Goal: Information Seeking & Learning: Understand process/instructions

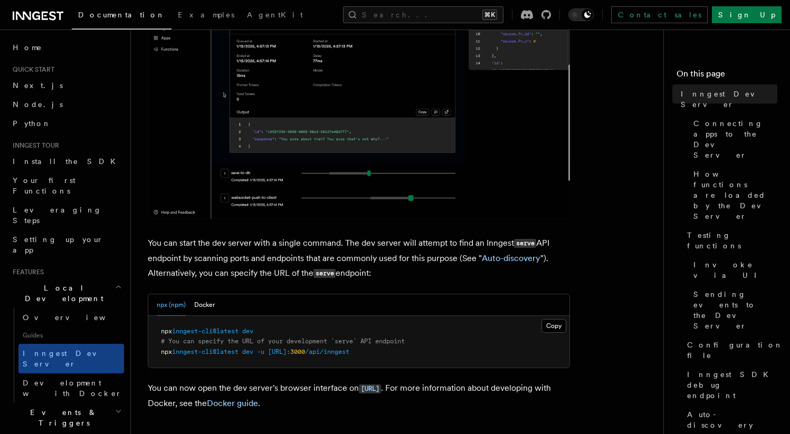
scroll to position [243, 0]
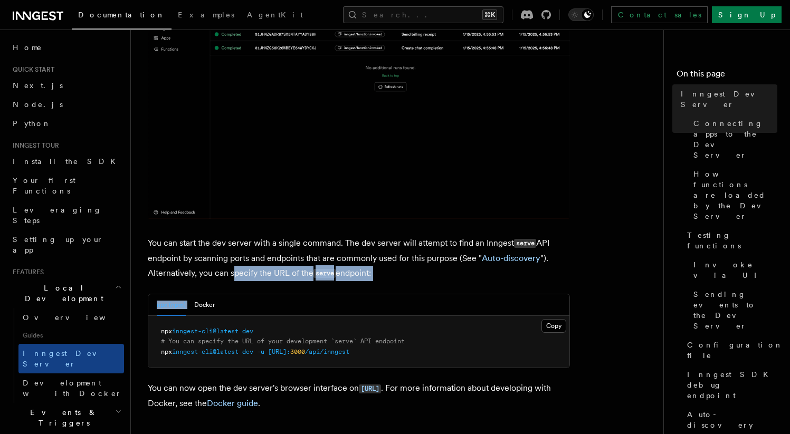
drag, startPoint x: 236, startPoint y: 276, endPoint x: 318, endPoint y: 281, distance: 81.9
click at [318, 281] on p "You can start the dev server with a single command. The dev server will attempt…" at bounding box center [359, 258] width 422 height 45
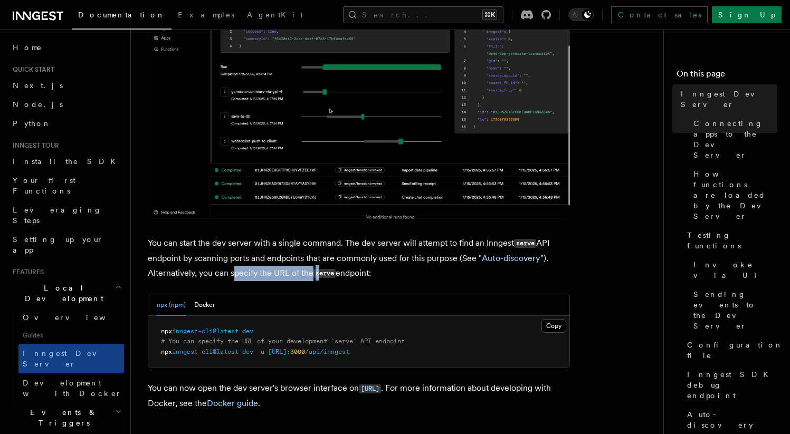
click at [319, 280] on p "You can start the dev server with a single command. The dev server will attempt…" at bounding box center [359, 258] width 422 height 45
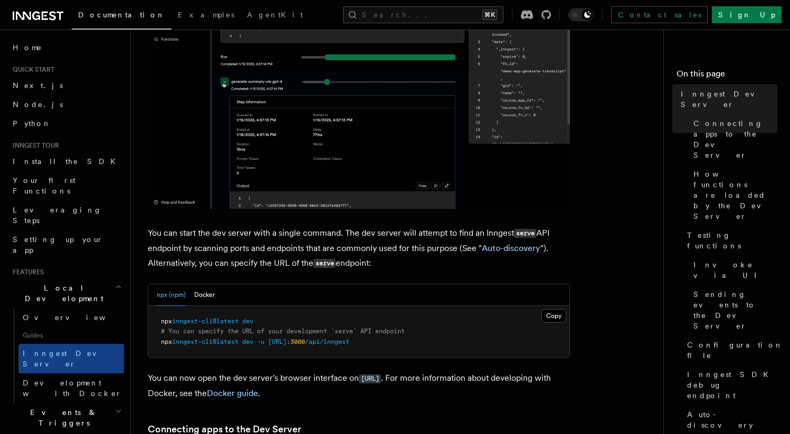
scroll to position [256, 0]
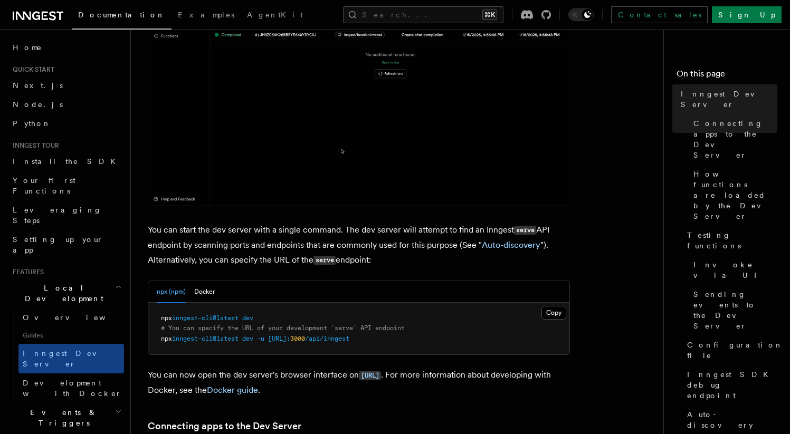
click at [225, 342] on span "inngest-cli@latest" at bounding box center [205, 338] width 66 height 7
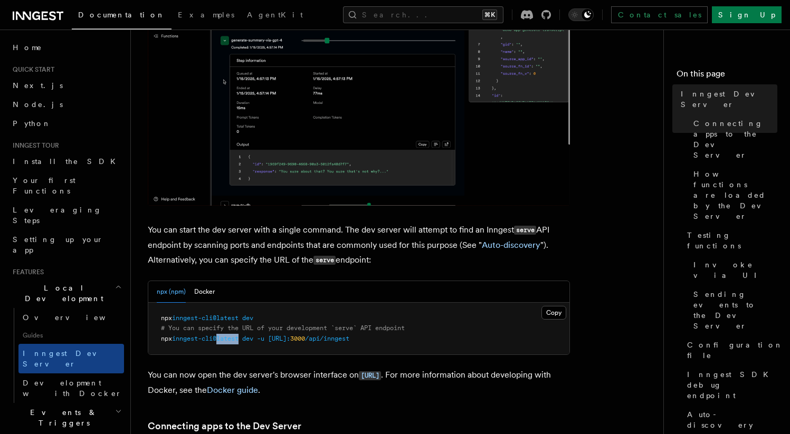
click at [225, 342] on span "inngest-cli@latest" at bounding box center [205, 338] width 66 height 7
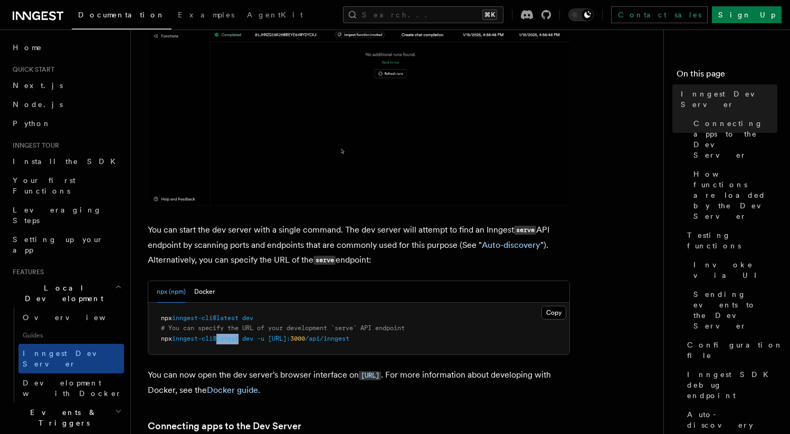
click at [225, 342] on span "inngest-cli@latest" at bounding box center [205, 338] width 66 height 7
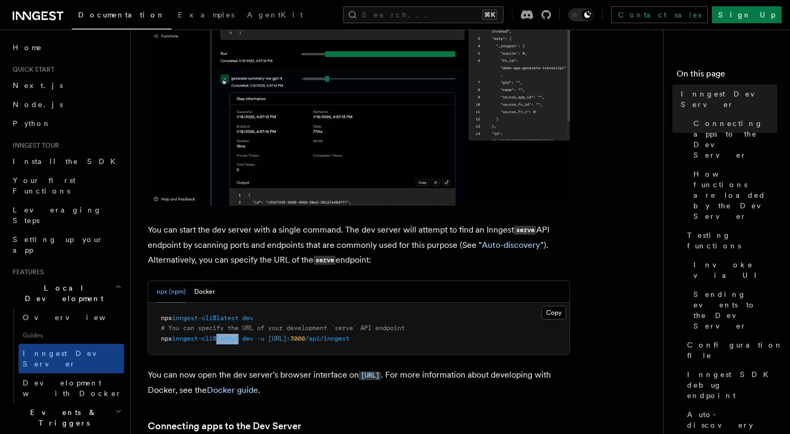
click at [225, 342] on span "inngest-cli@latest" at bounding box center [205, 338] width 66 height 7
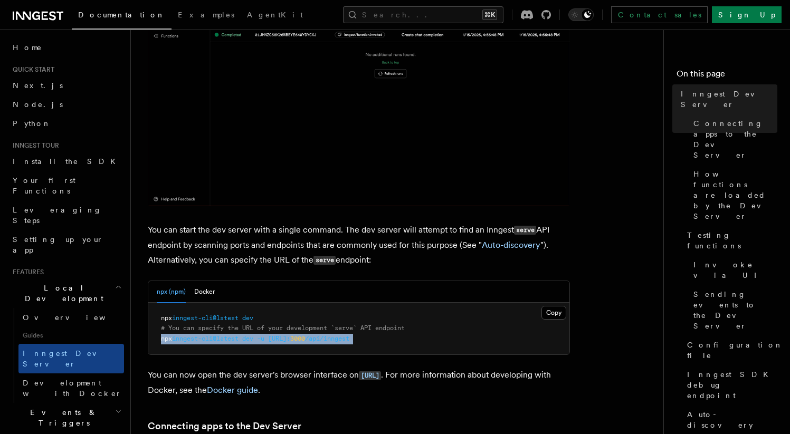
click at [225, 342] on span "inngest-cli@latest" at bounding box center [205, 338] width 66 height 7
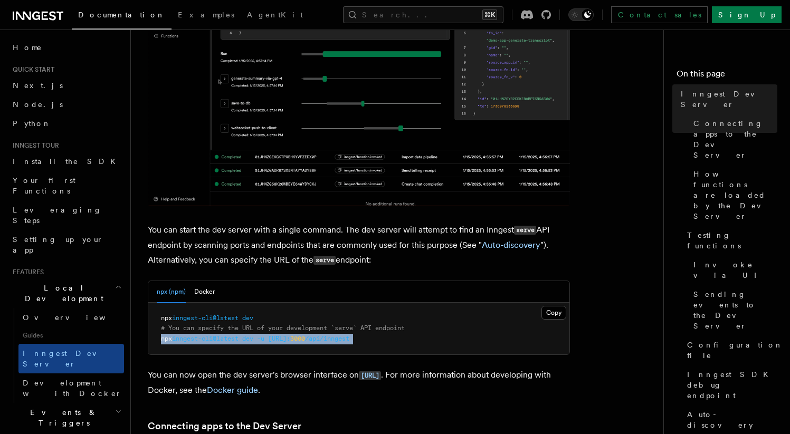
click at [225, 342] on span "inngest-cli@latest" at bounding box center [205, 338] width 66 height 7
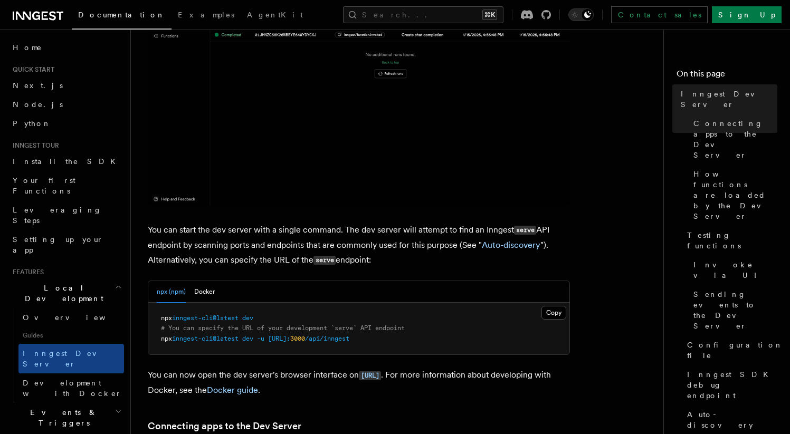
click at [243, 375] on p "You can now open the dev server's browser interface on [URL] . For more informa…" at bounding box center [359, 383] width 422 height 30
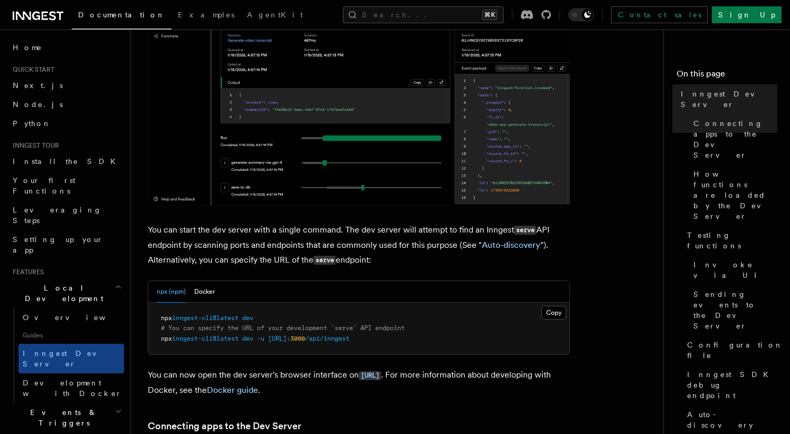
scroll to position [258, 0]
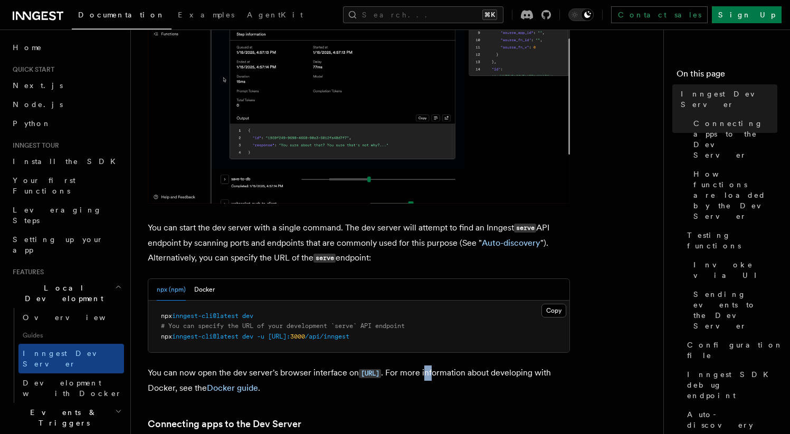
drag, startPoint x: 485, startPoint y: 370, endPoint x: 523, endPoint y: 370, distance: 38.5
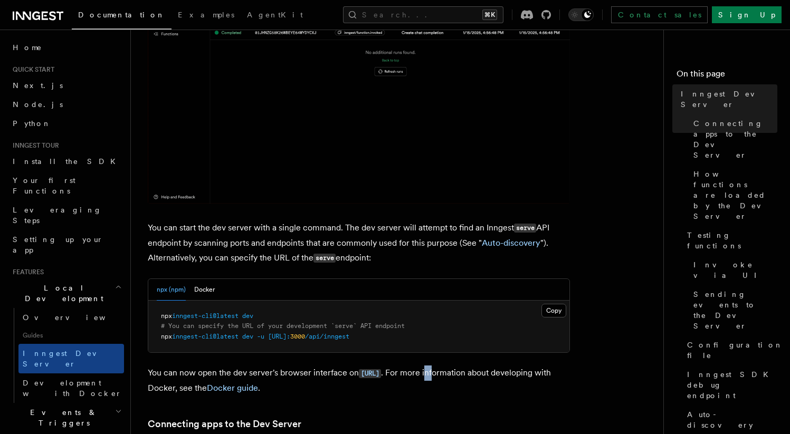
click at [509, 372] on p "You can now open the dev server's browser interface on [URL] . For more informa…" at bounding box center [359, 381] width 422 height 30
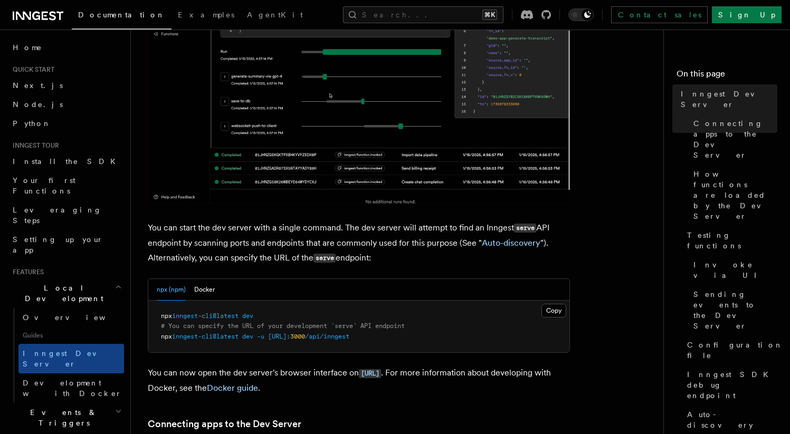
click at [530, 368] on p "You can now open the dev server's browser interface on [URL] . For more informa…" at bounding box center [359, 381] width 422 height 30
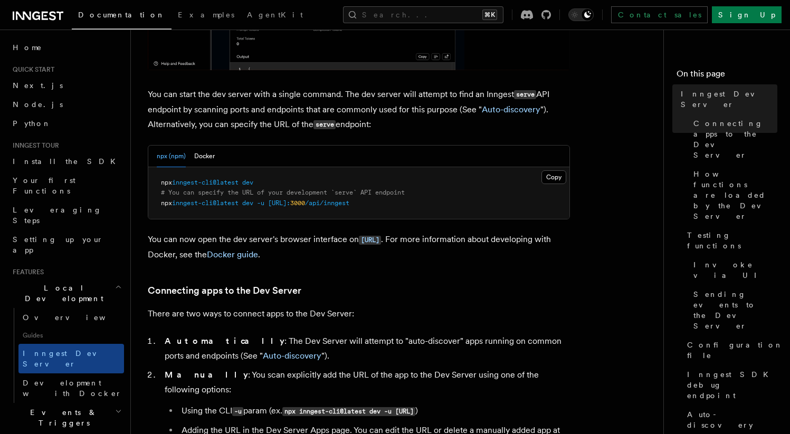
scroll to position [400, 0]
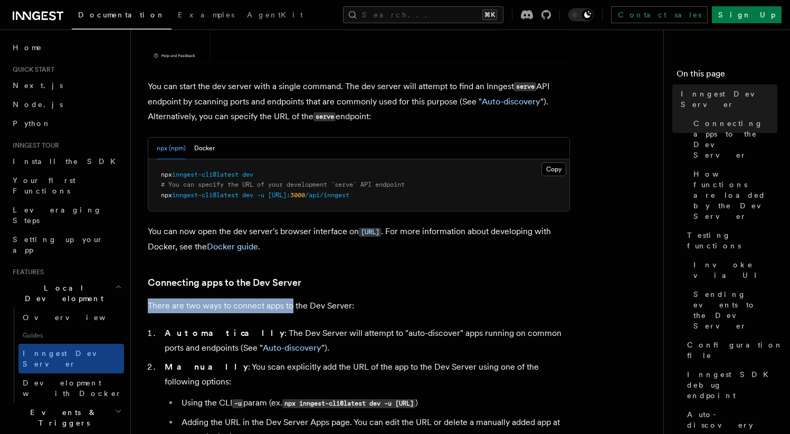
drag, startPoint x: 210, startPoint y: 294, endPoint x: 318, endPoint y: 305, distance: 108.2
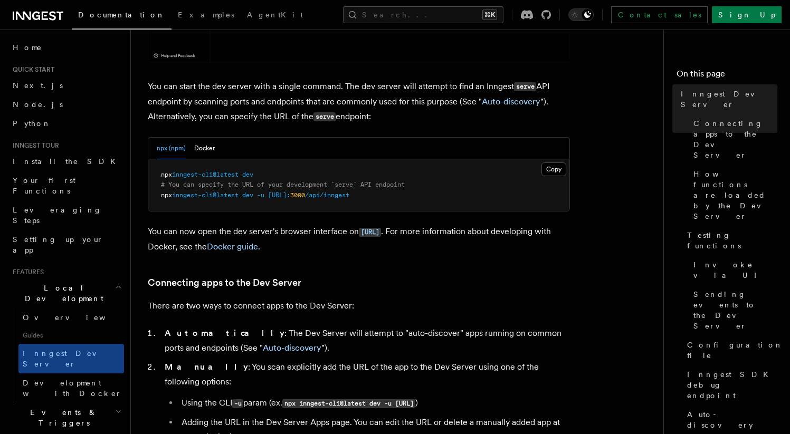
click at [319, 305] on p "There are two ways to connect apps to the Dev Server:" at bounding box center [359, 306] width 422 height 15
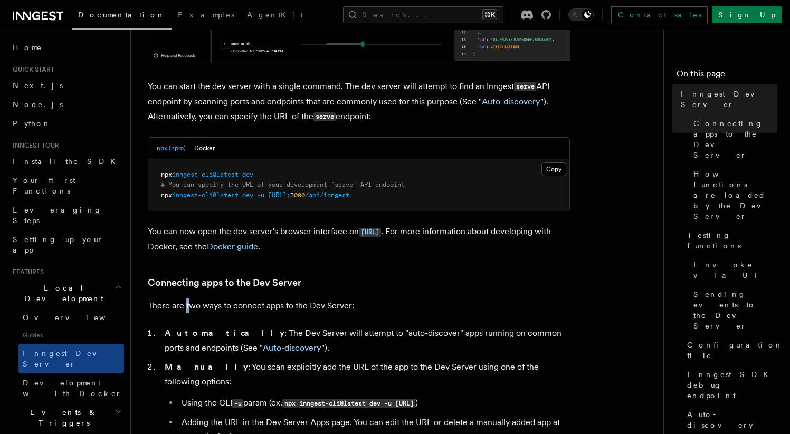
drag, startPoint x: 185, startPoint y: 312, endPoint x: 193, endPoint y: 310, distance: 8.8
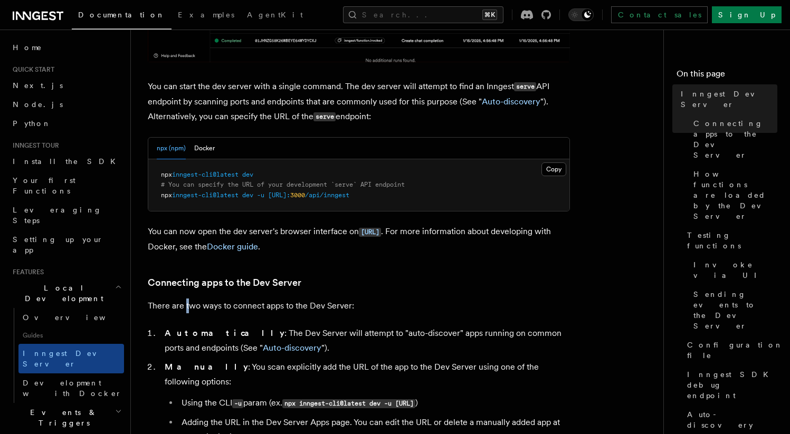
click at [193, 310] on p "There are two ways to connect apps to the Dev Server:" at bounding box center [359, 306] width 422 height 15
click at [194, 310] on p "There are two ways to connect apps to the Dev Server:" at bounding box center [359, 306] width 422 height 15
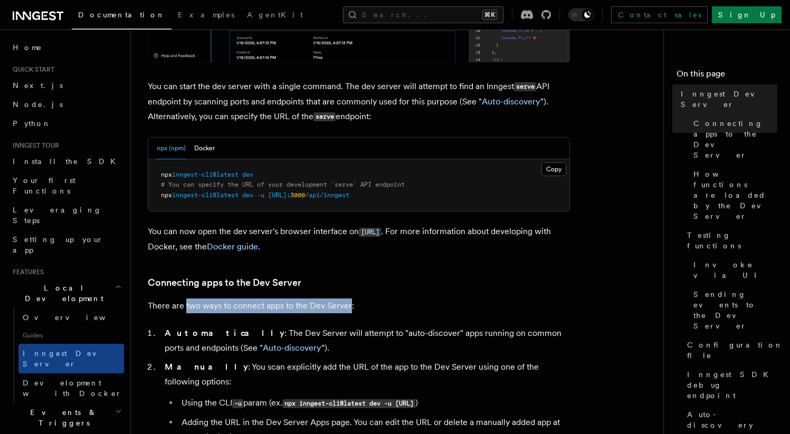
drag, startPoint x: 194, startPoint y: 310, endPoint x: 325, endPoint y: 302, distance: 132.1
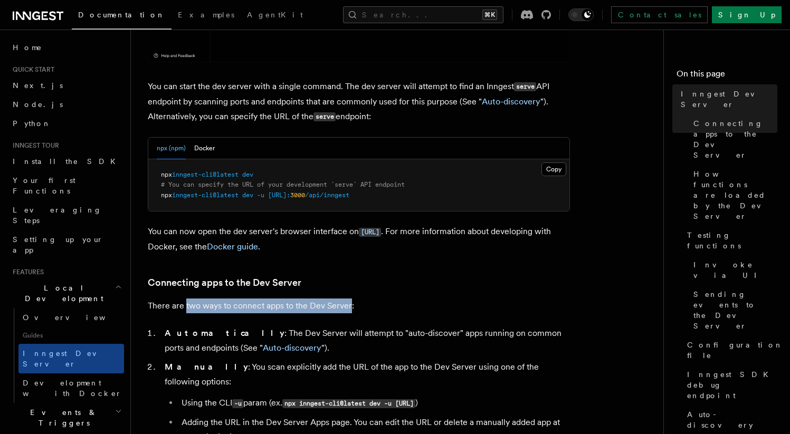
click at [325, 302] on p "There are two ways to connect apps to the Dev Server:" at bounding box center [359, 306] width 422 height 15
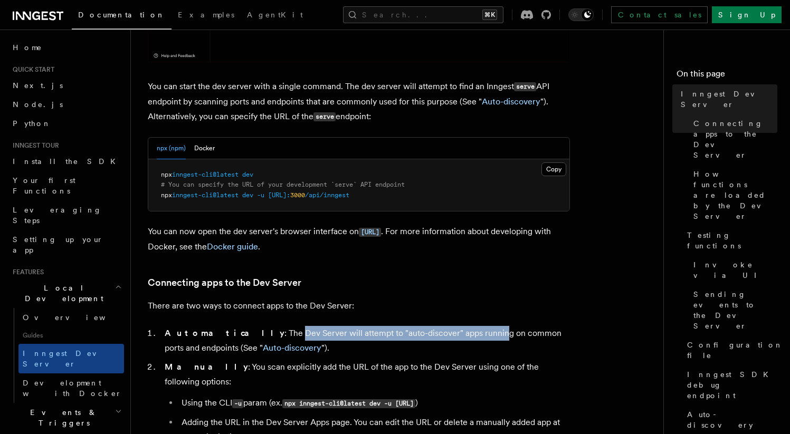
drag, startPoint x: 245, startPoint y: 334, endPoint x: 445, endPoint y: 334, distance: 199.9
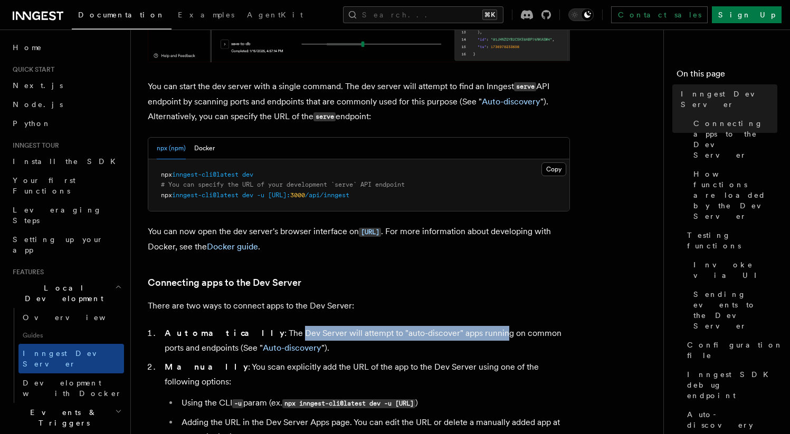
click at [445, 334] on li "Automatically : The Dev Server will attempt to "auto-discover" apps running on …" at bounding box center [365, 341] width 408 height 30
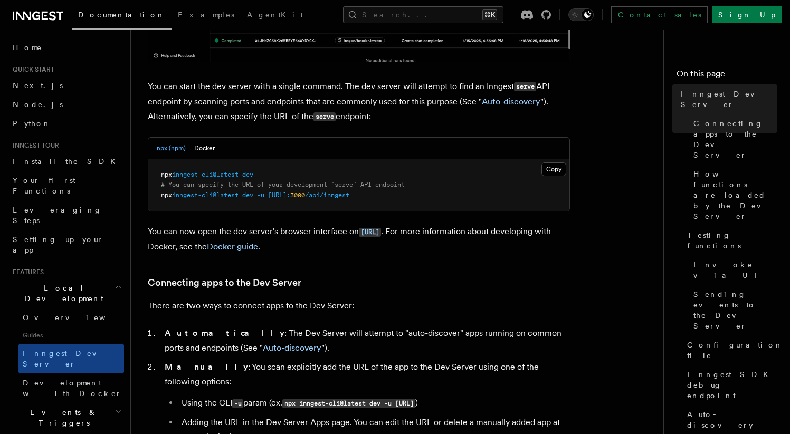
click at [445, 334] on li "Automatically : The Dev Server will attempt to "auto-discover" apps running on …" at bounding box center [365, 341] width 408 height 30
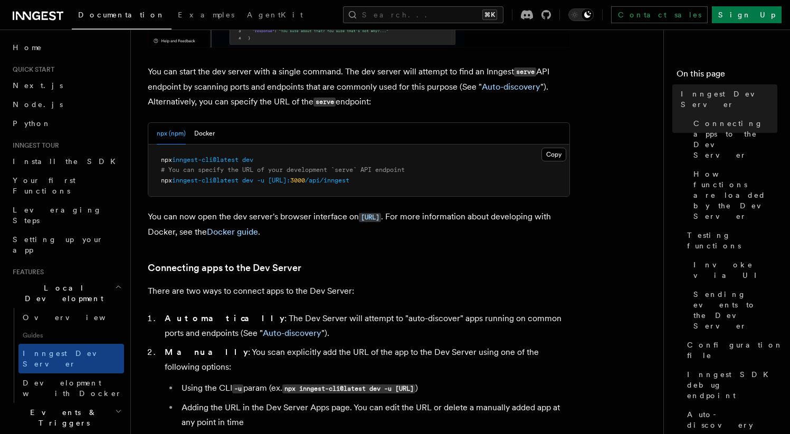
scroll to position [415, 0]
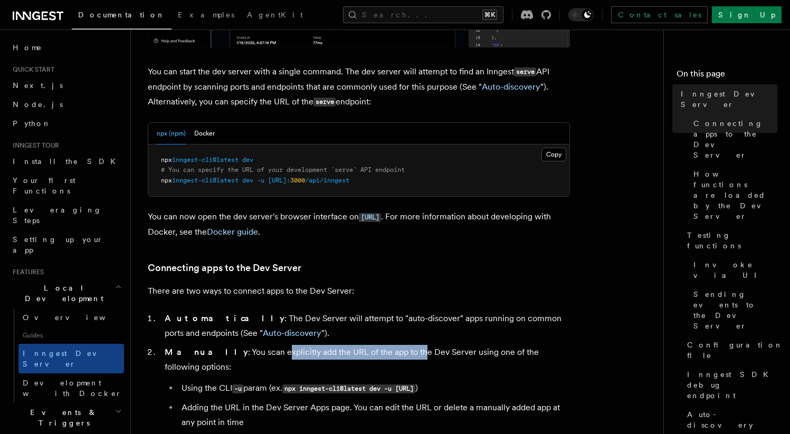
drag, startPoint x: 275, startPoint y: 352, endPoint x: 379, endPoint y: 352, distance: 103.9
click at [378, 352] on li "Manually : You scan explicitly add the URL of the app to the Dev Server using o…" at bounding box center [365, 397] width 408 height 104
click at [379, 352] on li "Manually : You scan explicitly add the URL of the app to the Dev Server using o…" at bounding box center [365, 397] width 408 height 104
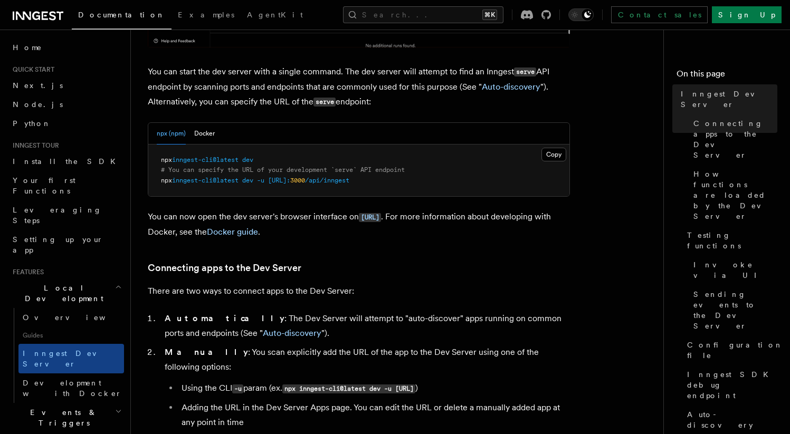
drag, startPoint x: 455, startPoint y: 360, endPoint x: 503, endPoint y: 359, distance: 48.0
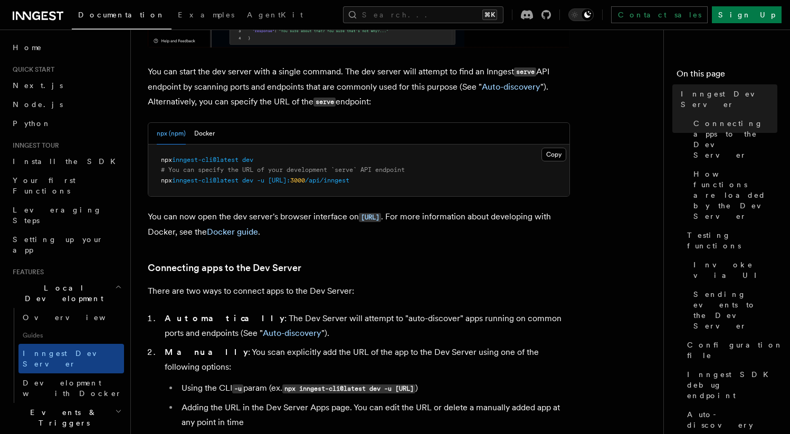
click at [493, 359] on li "Manually : You scan explicitly add the URL of the app to the Dev Server using o…" at bounding box center [365, 397] width 408 height 104
click at [503, 359] on li "Manually : You scan explicitly add the URL of the app to the Dev Server using o…" at bounding box center [365, 397] width 408 height 104
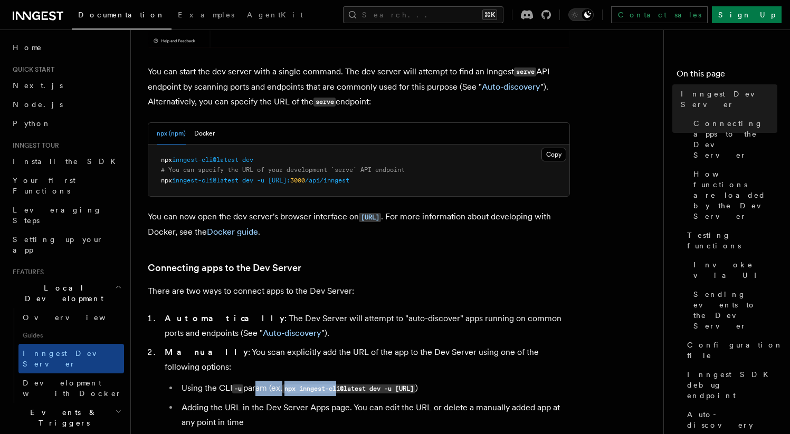
drag, startPoint x: 256, startPoint y: 368, endPoint x: 346, endPoint y: 377, distance: 90.2
click at [344, 381] on li "Using the CLI -u param (ex. npx inngest-cli@latest dev -u [URL] )" at bounding box center [373, 388] width 391 height 15
click at [346, 385] on code "npx inngest-cli@latest dev -u [URL]" at bounding box center [348, 389] width 133 height 9
drag, startPoint x: 292, startPoint y: 375, endPoint x: 530, endPoint y: 377, distance: 237.9
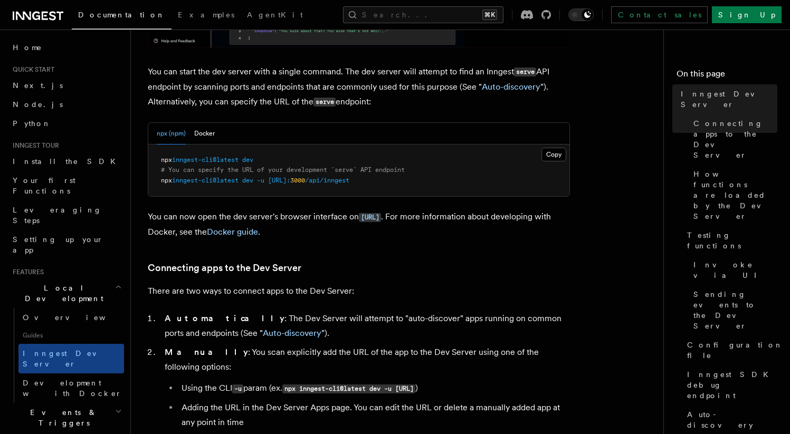
click at [415, 385] on code "npx inngest-cli@latest dev -u [URL]" at bounding box center [348, 389] width 133 height 9
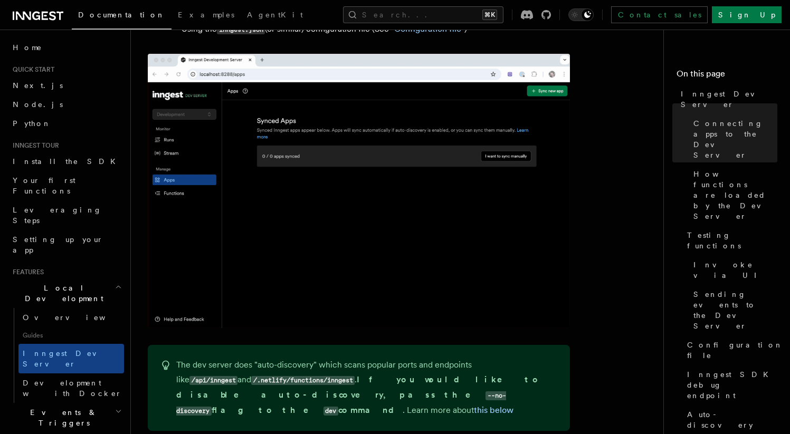
scroll to position [827, 0]
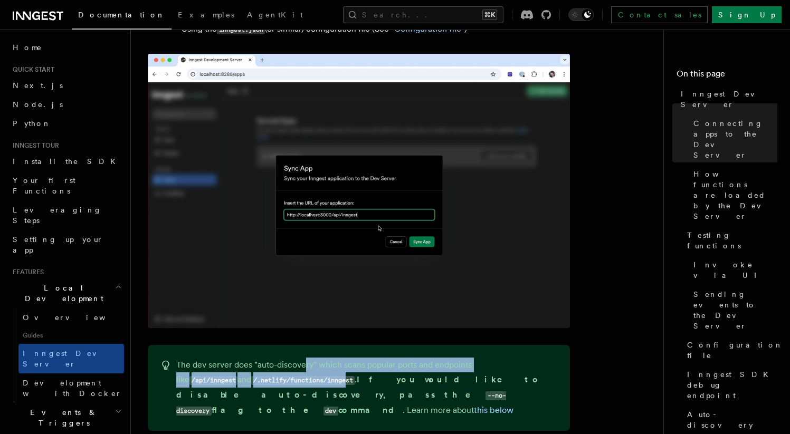
drag, startPoint x: 274, startPoint y: 359, endPoint x: 305, endPoint y: 356, distance: 30.8
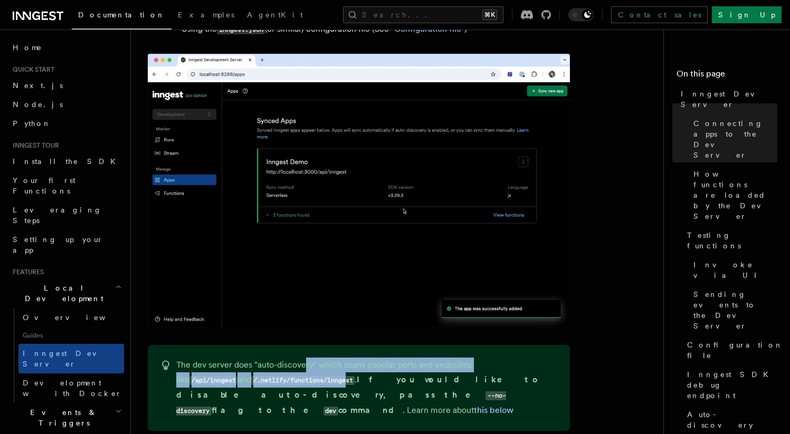
click at [305, 358] on p "The dev server does "auto-discovery" which scans popular ports and endpoints li…" at bounding box center [366, 388] width 381 height 61
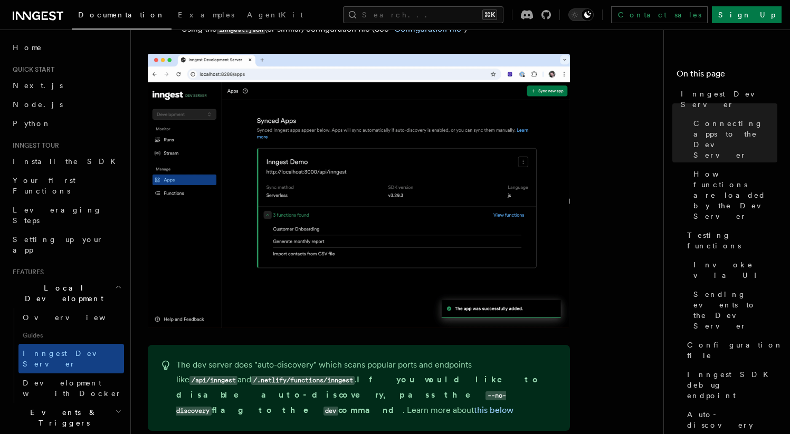
click at [305, 358] on p "The dev server does "auto-discovery" which scans popular ports and endpoints li…" at bounding box center [366, 388] width 381 height 61
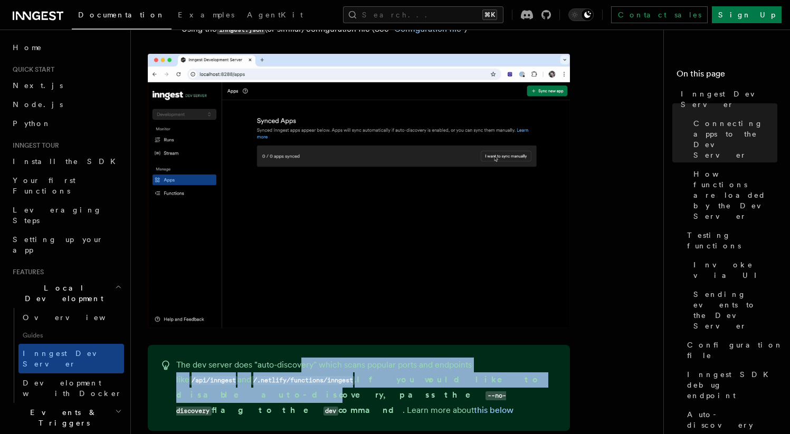
drag, startPoint x: 302, startPoint y: 354, endPoint x: 428, endPoint y: 371, distance: 126.7
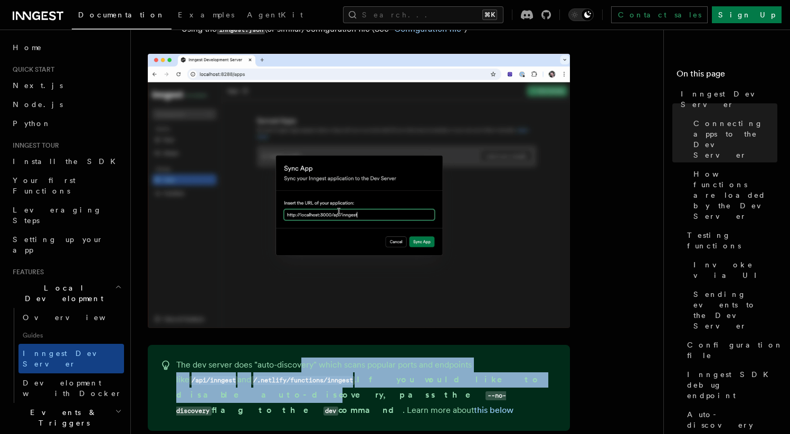
click at [428, 371] on p "The dev server does "auto-discovery" which scans popular ports and endpoints li…" at bounding box center [366, 388] width 381 height 61
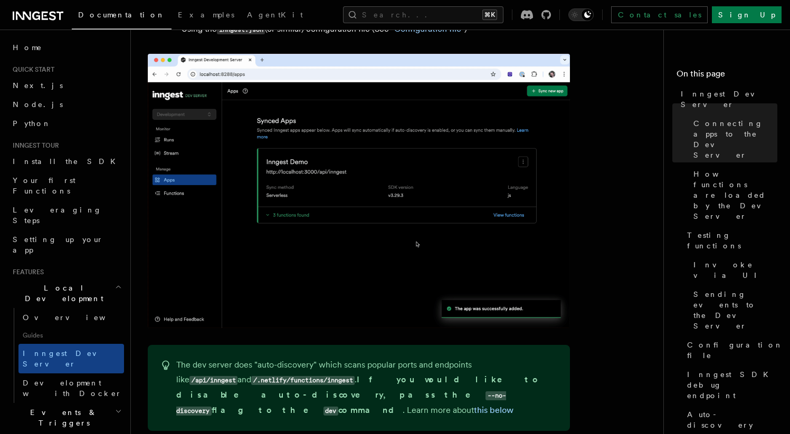
drag, startPoint x: 586, startPoint y: 364, endPoint x: 571, endPoint y: 361, distance: 15.1
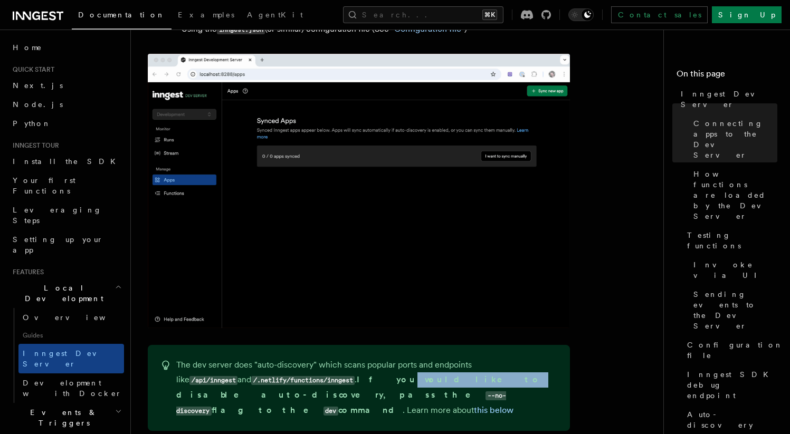
drag, startPoint x: 308, startPoint y: 367, endPoint x: 364, endPoint y: 367, distance: 55.9
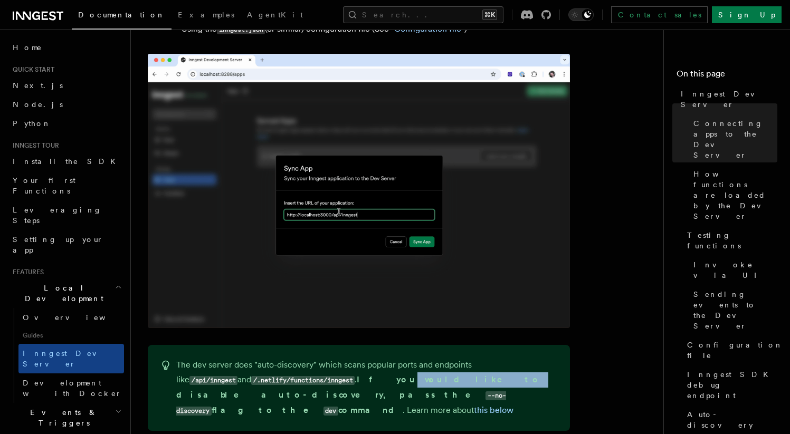
click at [364, 375] on strong "If you would like to disable auto-discovery, pass the --no-discovery flag to th…" at bounding box center [358, 395] width 364 height 41
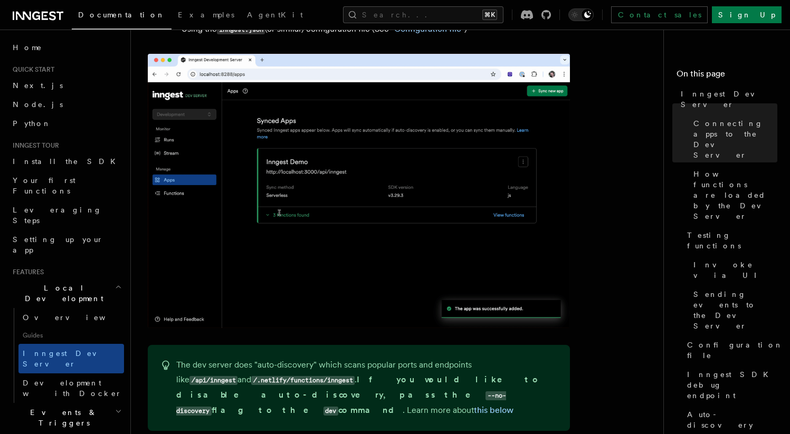
drag, startPoint x: 364, startPoint y: 367, endPoint x: 414, endPoint y: 366, distance: 49.1
click at [369, 375] on strong "If you would like to disable auto-discovery, pass the --no-discovery flag to th…" at bounding box center [358, 395] width 364 height 41
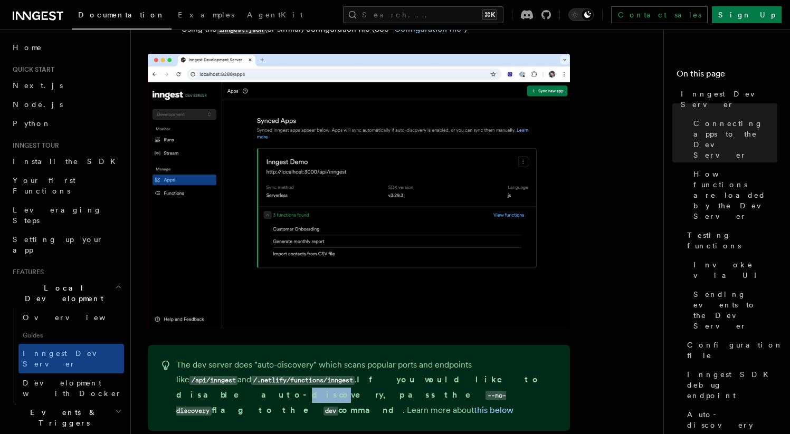
drag, startPoint x: 414, startPoint y: 366, endPoint x: 433, endPoint y: 367, distance: 19.0
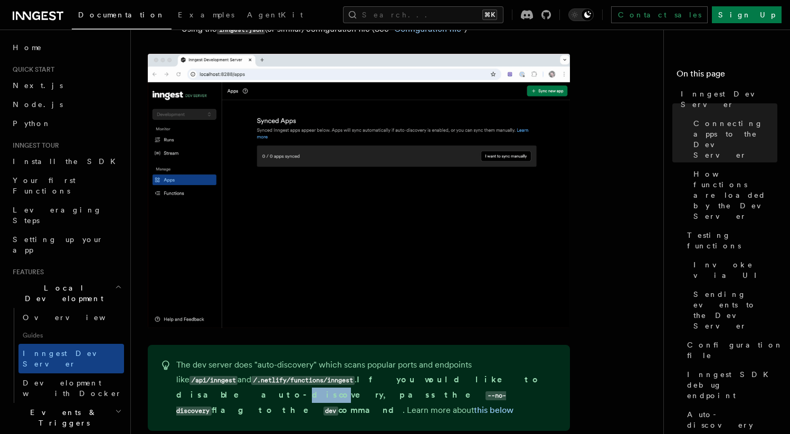
click at [432, 375] on strong "If you would like to disable auto-discovery, pass the --no-discovery flag to th…" at bounding box center [358, 395] width 364 height 41
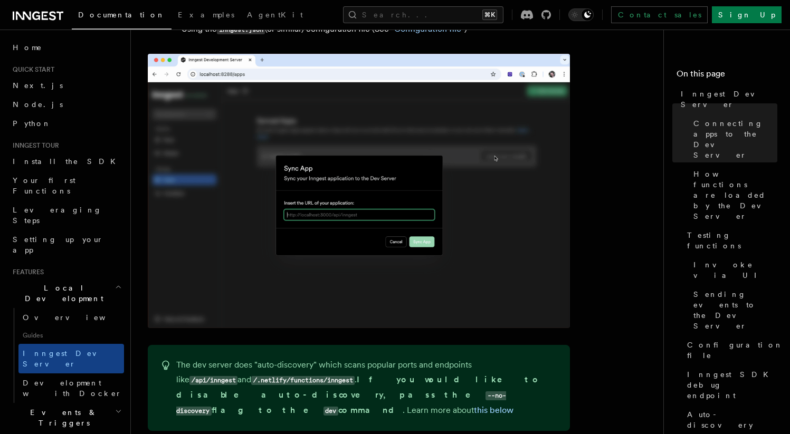
drag, startPoint x: 353, startPoint y: 371, endPoint x: 434, endPoint y: 329, distance: 90.8
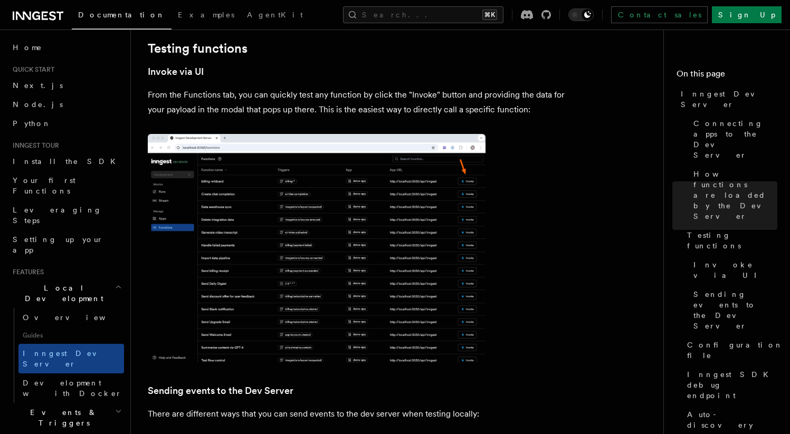
scroll to position [0, 0]
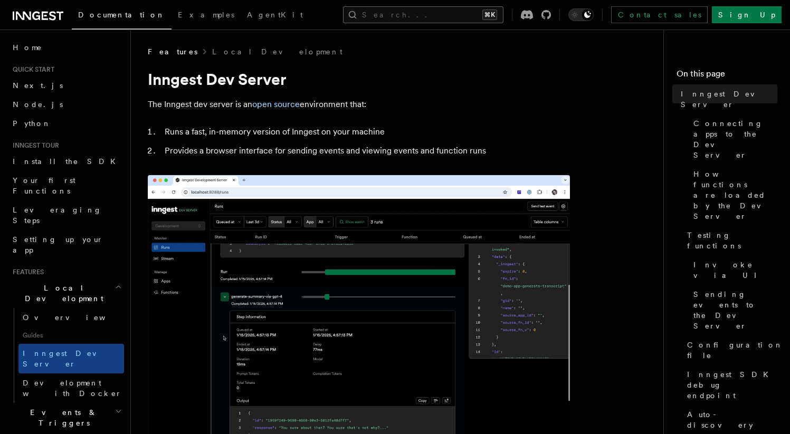
click at [408, 17] on button "Search... ⌘K" at bounding box center [423, 14] width 160 height 17
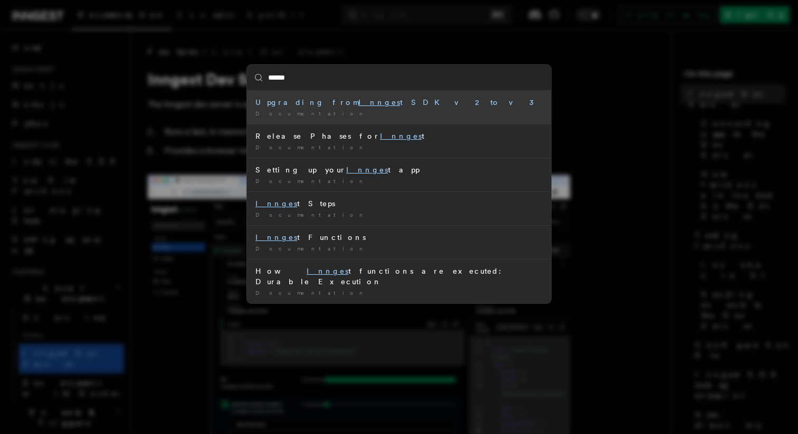
type input "*******"
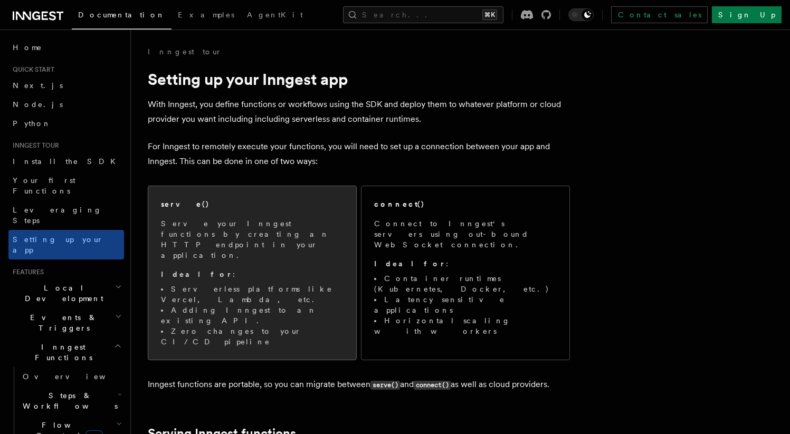
click at [271, 219] on p "Serve your Inngest functions by creating an HTTP endpoint in your application." at bounding box center [252, 239] width 183 height 42
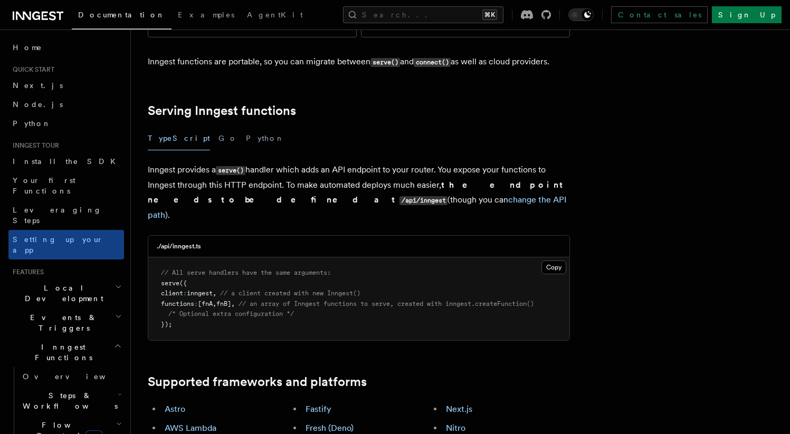
scroll to position [322, 0]
click at [220, 258] on pre "// All serve handlers have the same arguments: serve ({ client : inngest , // a…" at bounding box center [358, 299] width 421 height 83
click at [260, 260] on pre "// All serve handlers have the same arguments: serve ({ client : inngest , // a…" at bounding box center [358, 299] width 421 height 83
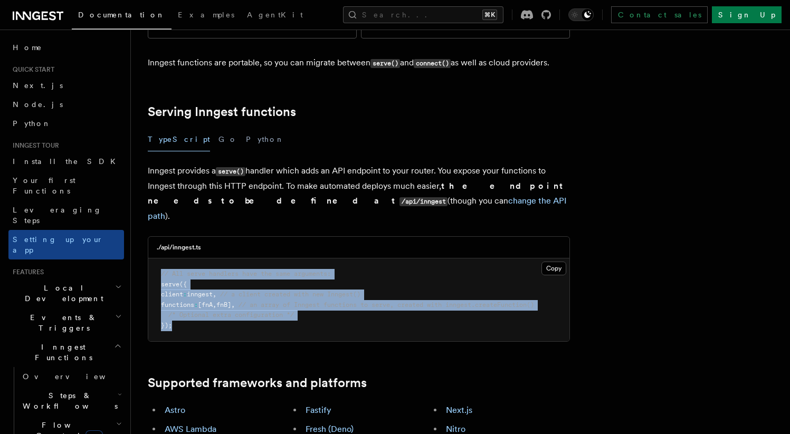
copy code "// All serve handlers have the same arguments: serve ({ client : inngest , // a…"
drag, startPoint x: 238, startPoint y: 249, endPoint x: 159, endPoint y: 204, distance: 90.5
click at [159, 258] on pre "// All serve handlers have the same arguments: serve ({ client : inngest , // a…" at bounding box center [358, 299] width 421 height 83
drag, startPoint x: 319, startPoint y: 242, endPoint x: 315, endPoint y: 265, distance: 22.9
click at [319, 258] on pre "// All serve handlers have the same arguments: serve ({ client : inngest , // a…" at bounding box center [358, 299] width 421 height 83
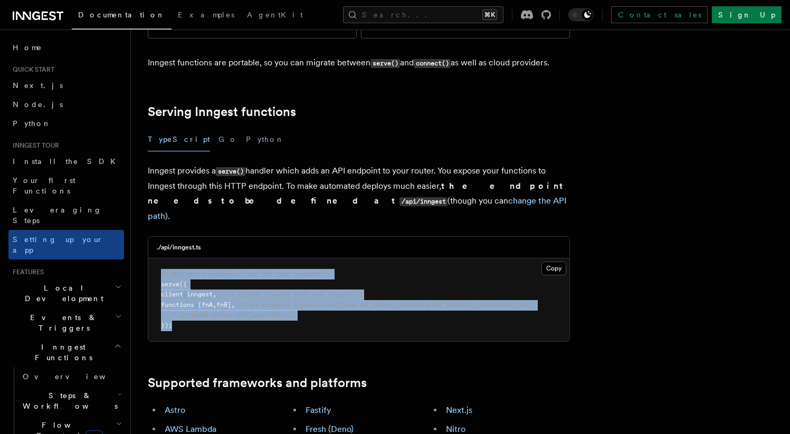
copy code "// All serve handlers have the same arguments: serve ({ client : inngest , // a…"
drag, startPoint x: 315, startPoint y: 266, endPoint x: 192, endPoint y: 210, distance: 135.3
click at [148, 236] on div "./api/inngest.ts Copy Copied // All serve handlers have the same arguments: ser…" at bounding box center [359, 288] width 422 height 105
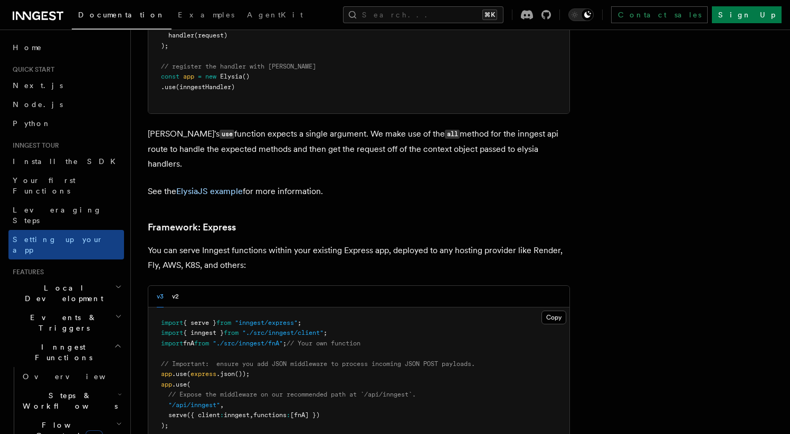
scroll to position [2991, 0]
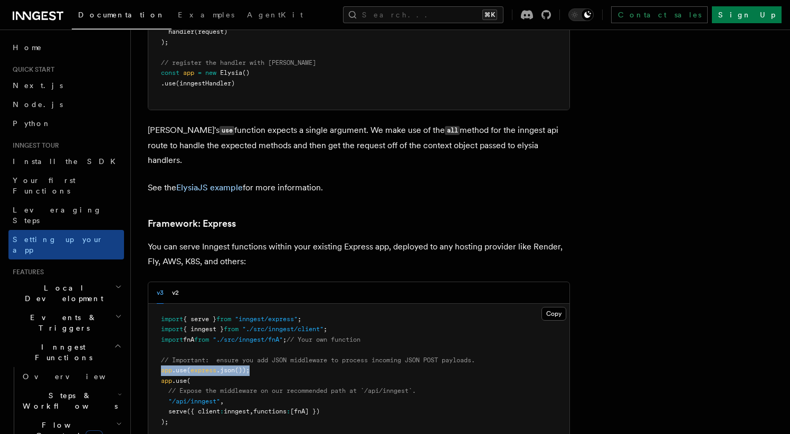
drag, startPoint x: 266, startPoint y: 316, endPoint x: 133, endPoint y: 313, distance: 133.0
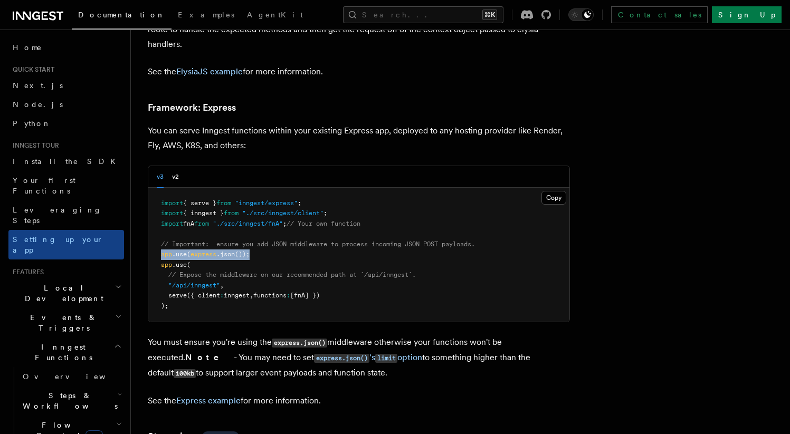
scroll to position [3107, 0]
copy span "app .use ( express .json ());"
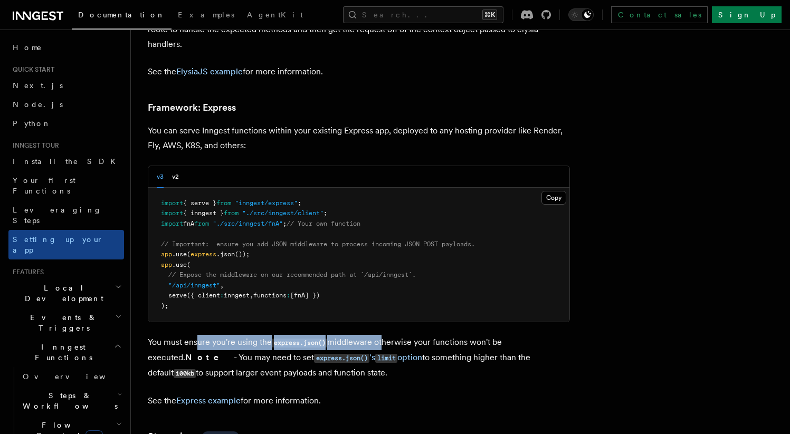
drag, startPoint x: 203, startPoint y: 286, endPoint x: 381, endPoint y: 291, distance: 178.4
click at [381, 335] on p "You must ensure you're using the express.json() middleware otherwise your funct…" at bounding box center [359, 358] width 422 height 46
click at [497, 257] on pre "import { serve } from "inngest/express" ; import { inngest } from "./src/innges…" at bounding box center [358, 255] width 421 height 135
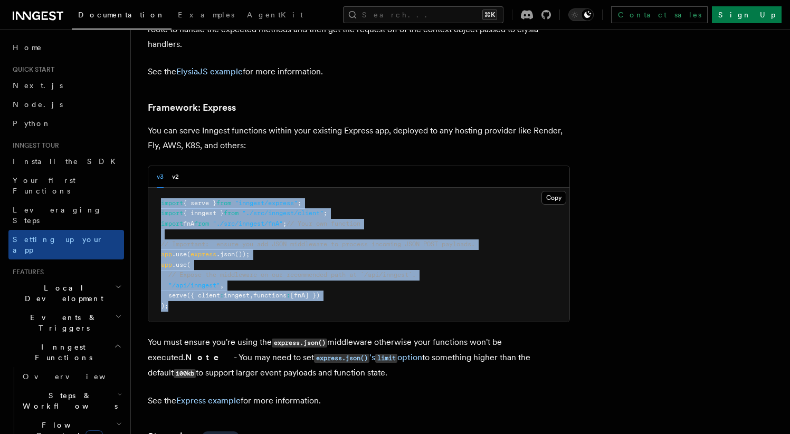
copy code "import { serve } from "inngest/express" ; import { inngest } from "./src/innges…"
drag, startPoint x: 243, startPoint y: 253, endPoint x: 158, endPoint y: 142, distance: 139.2
click at [158, 188] on pre "import { serve } from "inngest/express" ; import { inngest } from "./src/innges…" at bounding box center [358, 255] width 421 height 135
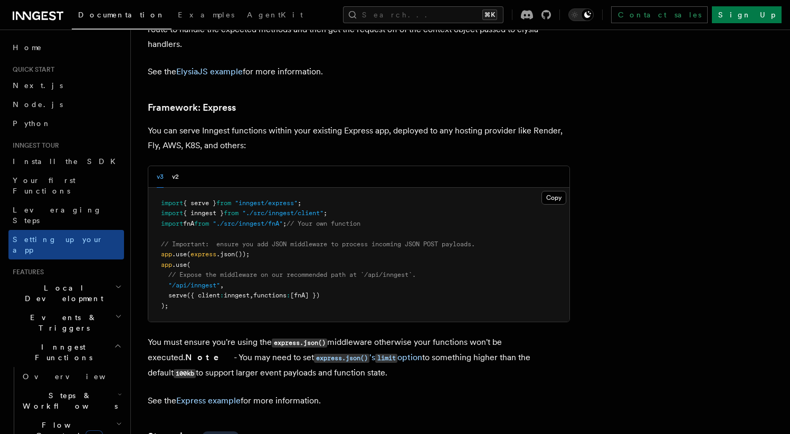
click at [267, 292] on span "functions" at bounding box center [269, 295] width 33 height 7
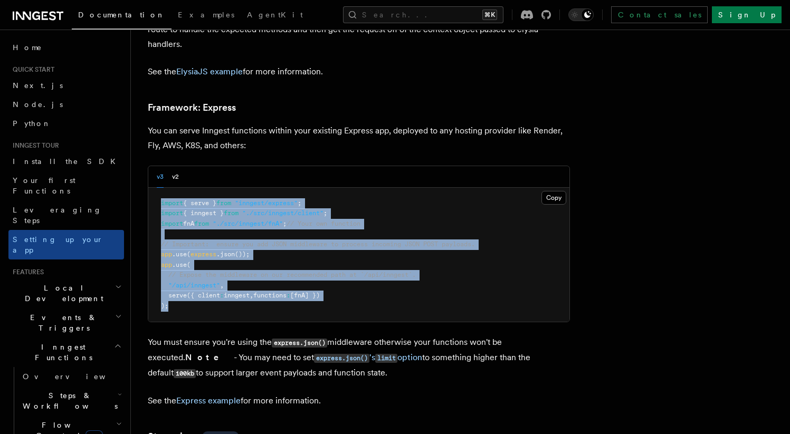
copy code "import { serve } from "inngest/express" ; import { inngest } from "./src/innges…"
drag, startPoint x: 276, startPoint y: 257, endPoint x: 272, endPoint y: 113, distance: 143.5
click at [155, 188] on pre "import { serve } from "inngest/express" ; import { inngest } from "./src/innges…" at bounding box center [358, 255] width 421 height 135
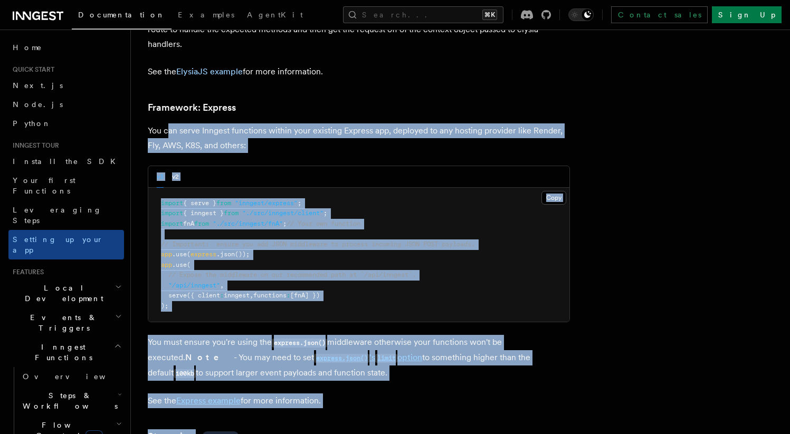
copy article "an serve Inngest functions within your existing Express app, deployed to any ho…"
drag, startPoint x: 199, startPoint y: 90, endPoint x: 416, endPoint y: 363, distance: 348.5
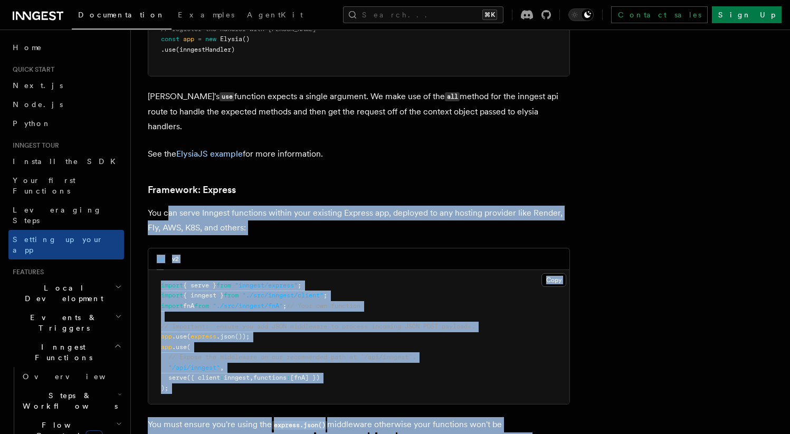
scroll to position [3022, 0]
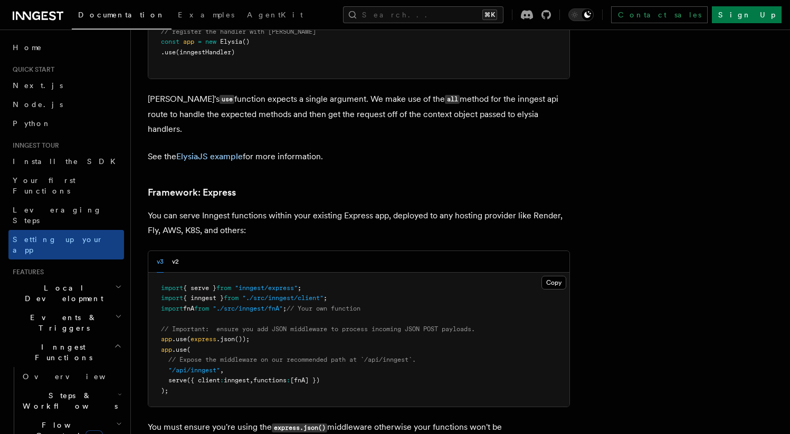
drag, startPoint x: 181, startPoint y: 108, endPoint x: 341, endPoint y: 255, distance: 217.3
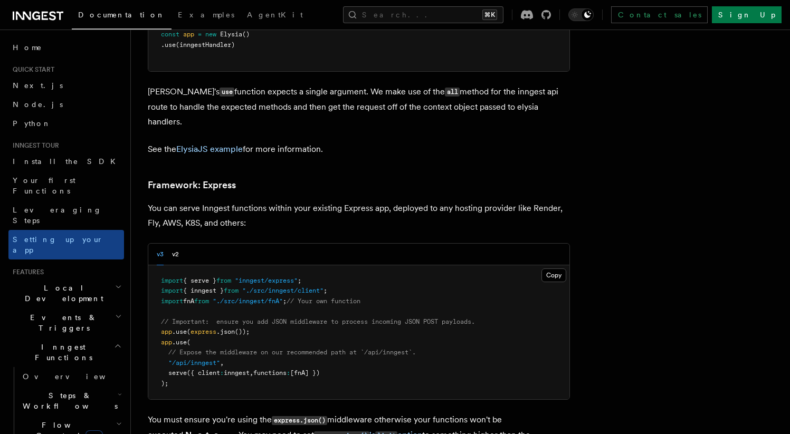
scroll to position [3043, 0]
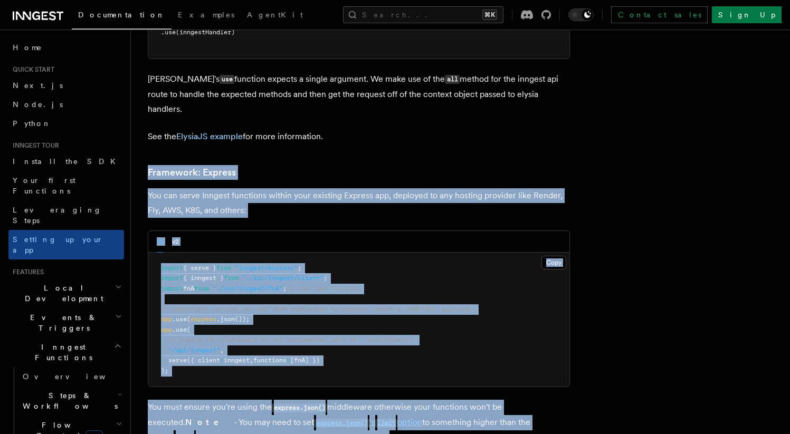
copy article "Framework: Express You can serve Inngest functions within your existing Express…"
drag, startPoint x: 354, startPoint y: 396, endPoint x: 152, endPoint y: 105, distance: 354.4
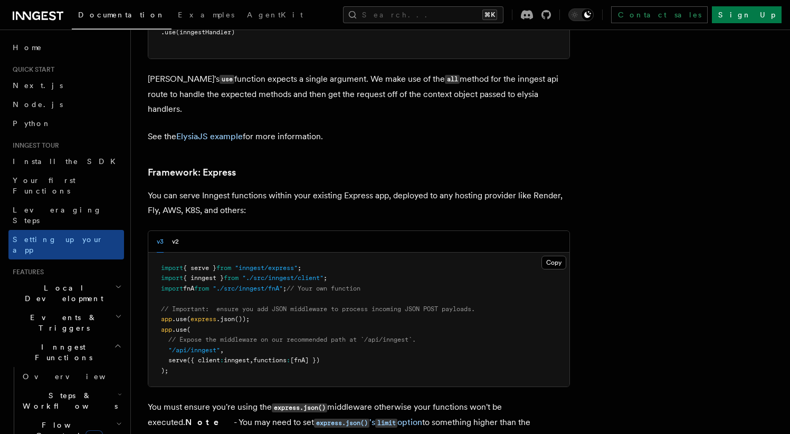
scroll to position [431, 0]
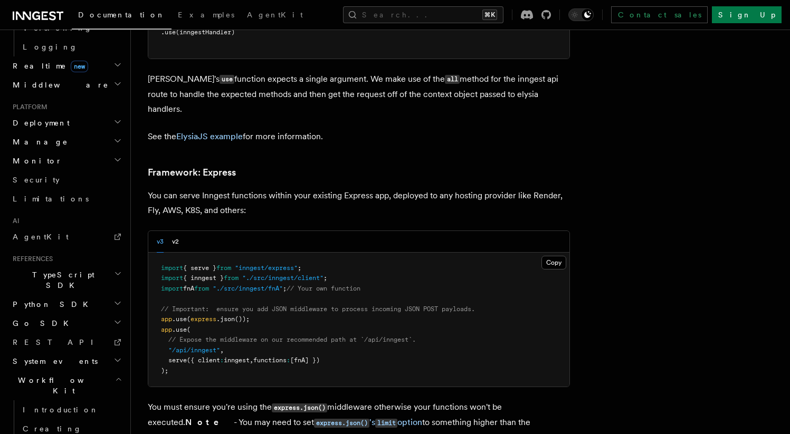
scroll to position [515, 0]
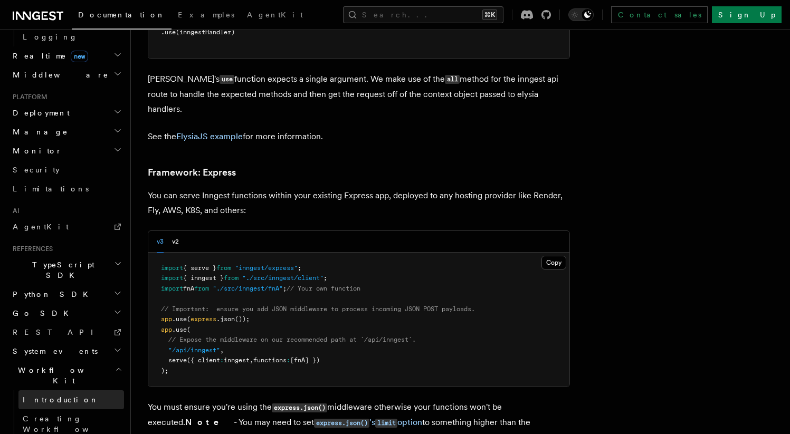
click at [70, 390] on link "Introduction" at bounding box center [70, 399] width 105 height 19
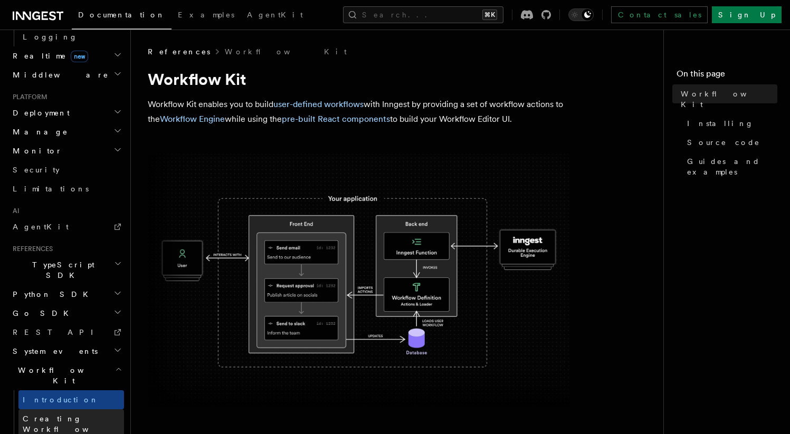
click at [70, 409] on link "Creating Workflow Actions" at bounding box center [70, 429] width 105 height 40
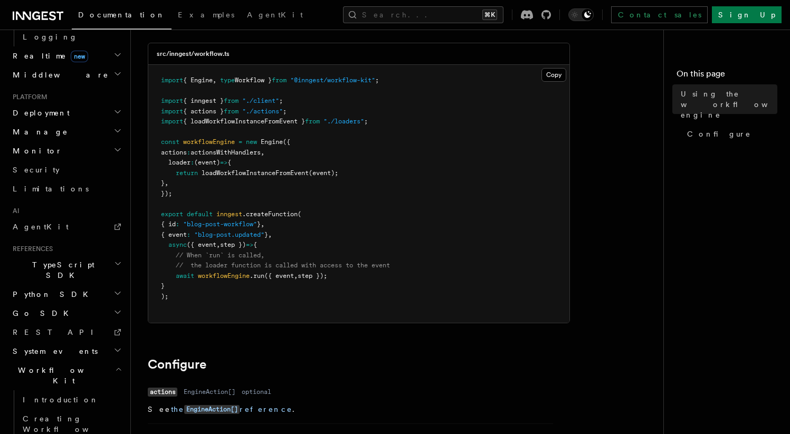
scroll to position [82, 0]
drag, startPoint x: 191, startPoint y: 177, endPoint x: 176, endPoint y: 147, distance: 34.0
click at [190, 153] on pre "import { Engine , type Workflow } from "@inngest/workflow-kit" ; import { innge…" at bounding box center [358, 194] width 421 height 258
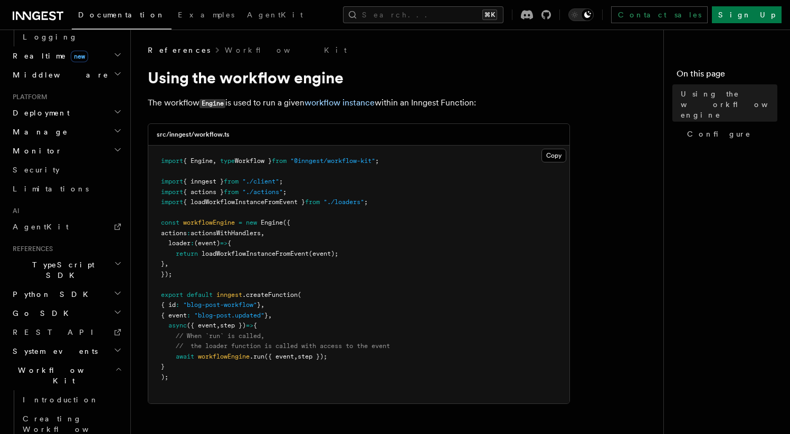
scroll to position [0, 0]
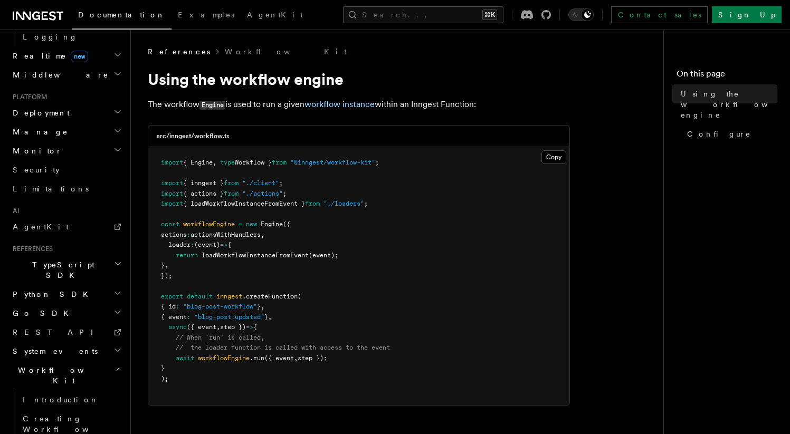
click at [364, 256] on pre "import { Engine , type Workflow } from "@inngest/workflow-kit" ; import { innge…" at bounding box center [358, 276] width 421 height 258
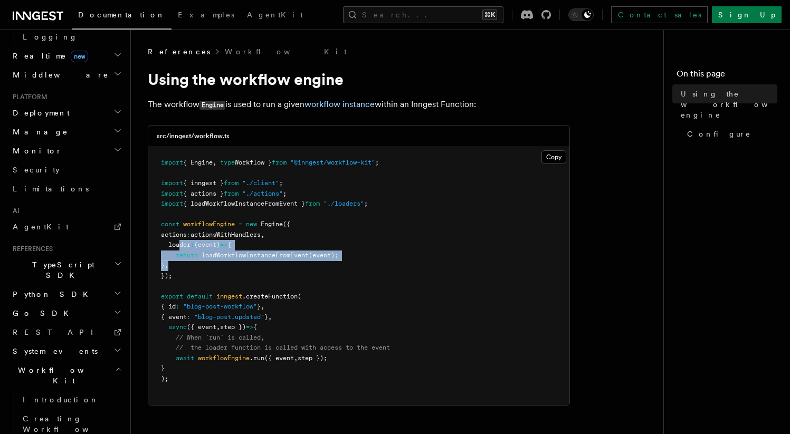
drag, startPoint x: 256, startPoint y: 267, endPoint x: 184, endPoint y: 247, distance: 75.6
click at [179, 242] on pre "import { Engine , type Workflow } from "@inngest/workflow-kit" ; import { innge…" at bounding box center [358, 276] width 421 height 258
click at [190, 241] on pre "import { Engine , type Workflow } from "@inngest/workflow-kit" ; import { innge…" at bounding box center [358, 276] width 421 height 258
drag, startPoint x: 207, startPoint y: 266, endPoint x: 159, endPoint y: 244, distance: 52.9
click at [160, 242] on pre "import { Engine , type Workflow } from "@inngest/workflow-kit" ; import { innge…" at bounding box center [358, 276] width 421 height 258
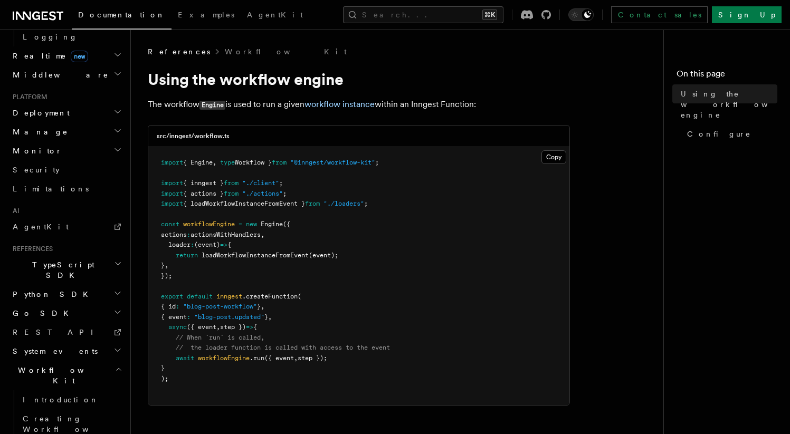
click at [217, 289] on pre "import { Engine , type Workflow } from "@inngest/workflow-kit" ; import { innge…" at bounding box center [358, 276] width 421 height 258
drag, startPoint x: 215, startPoint y: 281, endPoint x: 171, endPoint y: 235, distance: 63.0
click at [182, 250] on pre "import { Engine , type Workflow } from "@inngest/workflow-kit" ; import { innge…" at bounding box center [358, 276] width 421 height 258
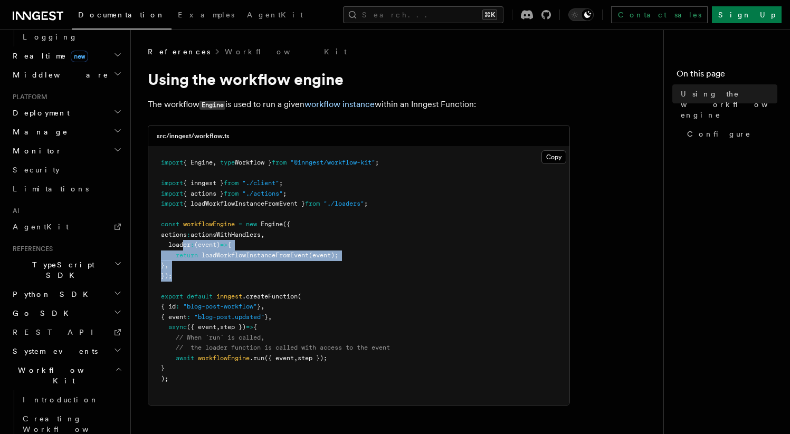
click at [181, 262] on pre "import { Engine , type Workflow } from "@inngest/workflow-kit" ; import { innge…" at bounding box center [358, 276] width 421 height 258
drag, startPoint x: 176, startPoint y: 259, endPoint x: 165, endPoint y: 258, distance: 10.6
click at [157, 247] on pre "import { Engine , type Workflow } from "@inngest/workflow-kit" ; import { innge…" at bounding box center [358, 276] width 421 height 258
click at [167, 262] on pre "import { Engine , type Workflow } from "@inngest/workflow-kit" ; import { innge…" at bounding box center [358, 276] width 421 height 258
drag, startPoint x: 194, startPoint y: 283, endPoint x: 161, endPoint y: 253, distance: 44.4
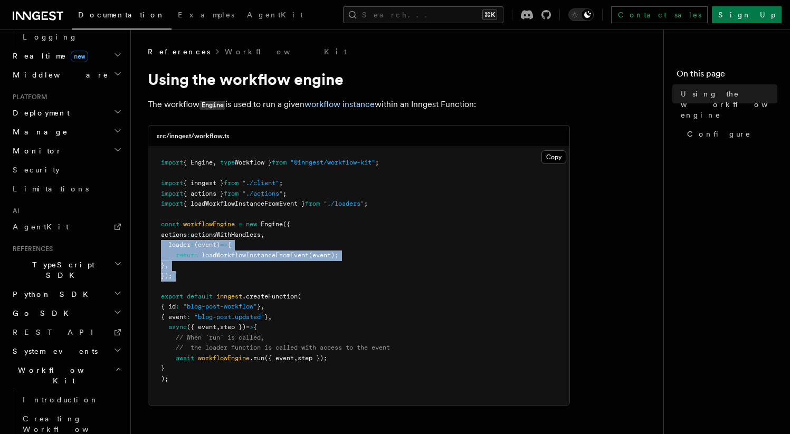
click at [160, 251] on pre "import { Engine , type Workflow } from "@inngest/workflow-kit" ; import { innge…" at bounding box center [358, 276] width 421 height 258
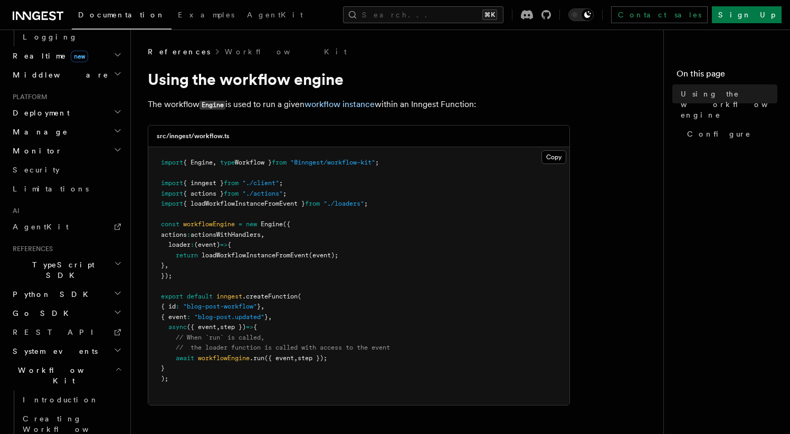
click at [165, 264] on span "}" at bounding box center [163, 265] width 4 height 7
drag, startPoint x: 171, startPoint y: 270, endPoint x: 146, endPoint y: 223, distance: 52.9
click at [146, 222] on div "References Workflow Kit Using the workflow engine The workflow Engine is used t…" at bounding box center [418, 421] width 574 height 842
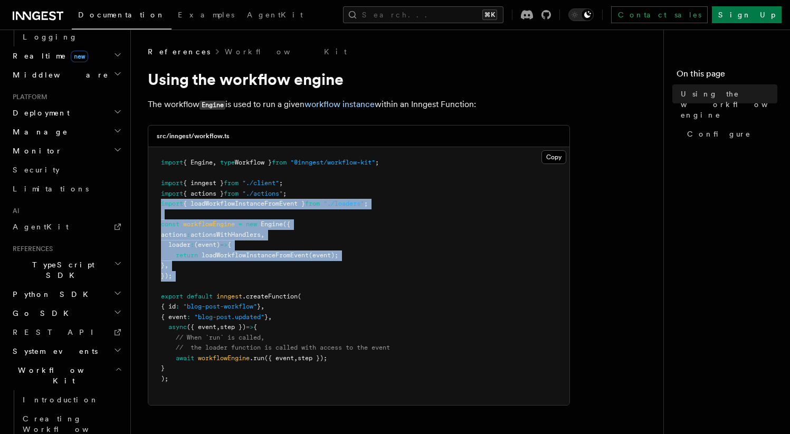
drag, startPoint x: 195, startPoint y: 283, endPoint x: 156, endPoint y: 208, distance: 84.0
click at [156, 208] on pre "import { Engine , type Workflow } from "@inngest/workflow-kit" ; import { innge…" at bounding box center [358, 276] width 421 height 258
click at [197, 252] on span "return" at bounding box center [187, 255] width 22 height 7
drag, startPoint x: 204, startPoint y: 274, endPoint x: 165, endPoint y: 229, distance: 59.4
click at [165, 229] on pre "import { Engine , type Workflow } from "@inngest/workflow-kit" ; import { innge…" at bounding box center [358, 276] width 421 height 258
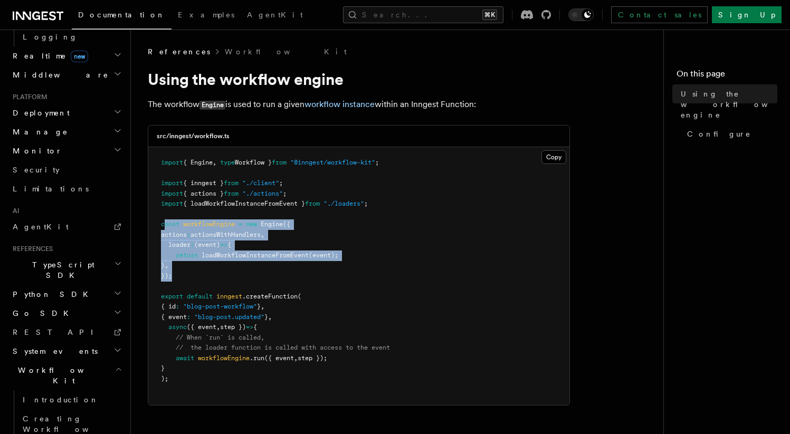
click at [148, 239] on pre "import { Engine , type Workflow } from "@inngest/workflow-kit" ; import { innge…" at bounding box center [358, 276] width 421 height 258
drag, startPoint x: 158, startPoint y: 222, endPoint x: 198, endPoint y: 281, distance: 71.0
click at [198, 281] on pre "import { Engine , type Workflow } from "@inngest/workflow-kit" ; import { innge…" at bounding box center [358, 276] width 421 height 258
click at [196, 277] on pre "import { Engine , type Workflow } from "@inngest/workflow-kit" ; import { innge…" at bounding box center [358, 276] width 421 height 258
drag, startPoint x: 196, startPoint y: 277, endPoint x: 146, endPoint y: 226, distance: 71.2
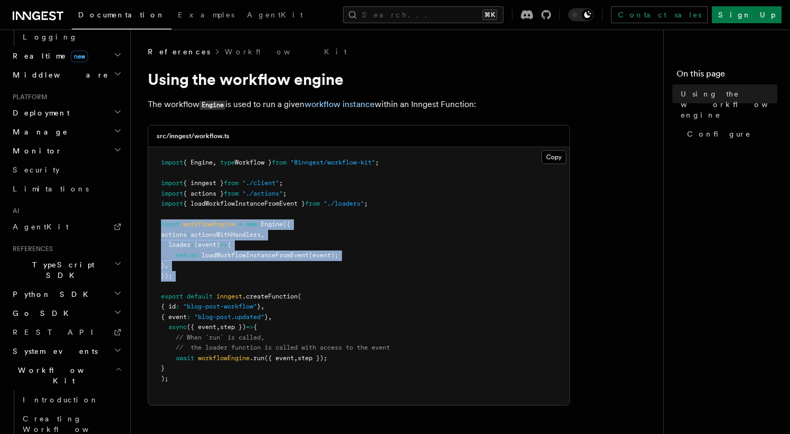
click at [146, 226] on div "References Workflow Kit Using the workflow engine The workflow Engine is used t…" at bounding box center [418, 421] width 574 height 842
drag, startPoint x: 147, startPoint y: 222, endPoint x: 169, endPoint y: 269, distance: 52.6
click at [169, 269] on div "References Workflow Kit Using the workflow engine The workflow Engine is used t…" at bounding box center [418, 421] width 574 height 842
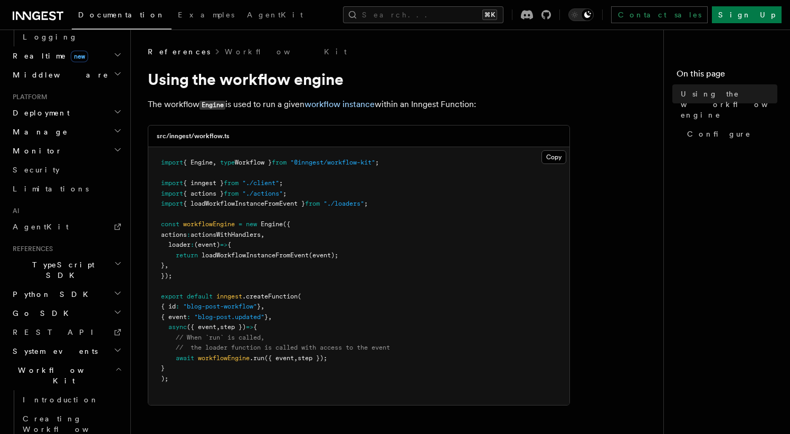
drag, startPoint x: 170, startPoint y: 272, endPoint x: 183, endPoint y: 328, distance: 57.2
click at [170, 272] on span "});" at bounding box center [166, 275] width 11 height 7
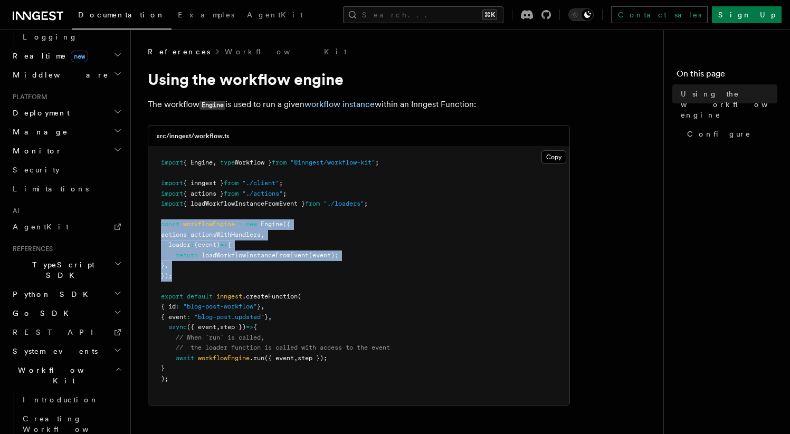
drag, startPoint x: 191, startPoint y: 272, endPoint x: 136, endPoint y: 228, distance: 70.6
click at [136, 228] on div "References Workflow Kit Using the workflow engine The workflow Engine is used t…" at bounding box center [418, 421] width 574 height 842
click at [166, 231] on span "actions" at bounding box center [174, 234] width 26 height 7
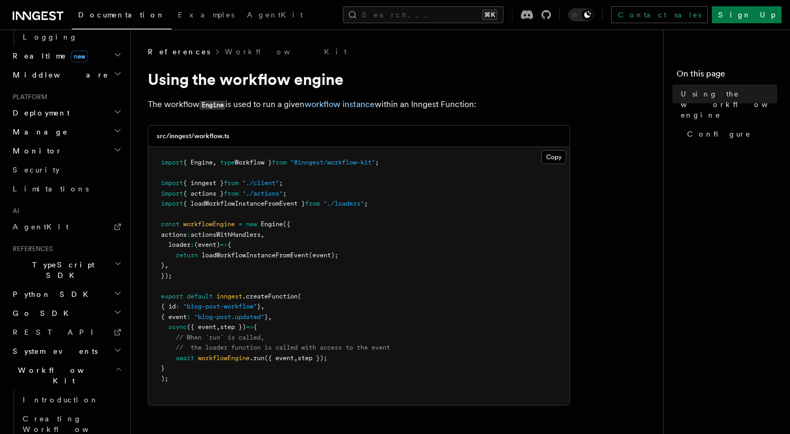
click at [256, 303] on span ""blog-post-workflow"" at bounding box center [220, 306] width 74 height 7
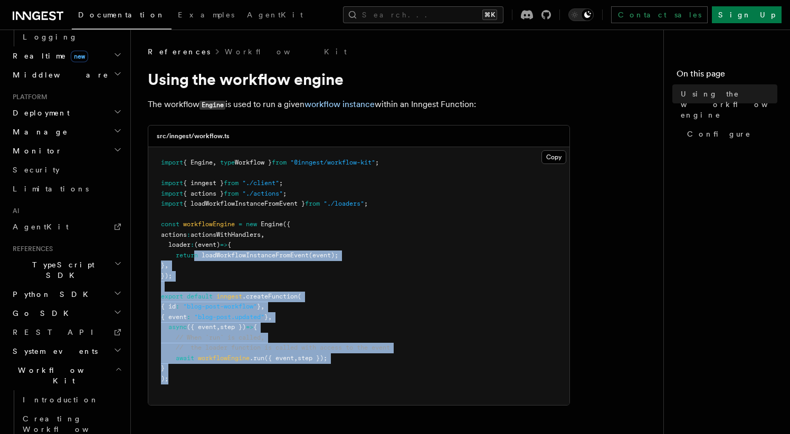
drag, startPoint x: 212, startPoint y: 380, endPoint x: 201, endPoint y: 269, distance: 111.8
click at [197, 262] on pre "import { Engine , type Workflow } from "@inngest/workflow-kit" ; import { innge…" at bounding box center [358, 276] width 421 height 258
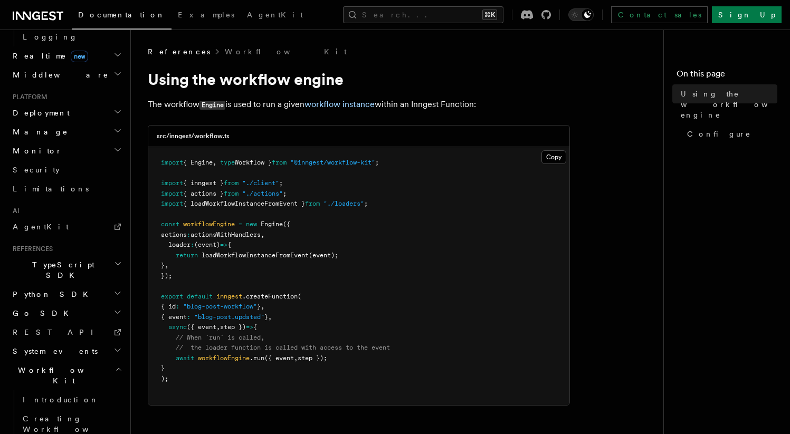
click at [212, 289] on pre "import { Engine , type Workflow } from "@inngest/workflow-kit" ; import { innge…" at bounding box center [358, 276] width 421 height 258
click at [265, 296] on span ".createFunction" at bounding box center [269, 296] width 55 height 7
click at [193, 265] on pre "import { Engine , type Workflow } from "@inngest/workflow-kit" ; import { innge…" at bounding box center [358, 276] width 421 height 258
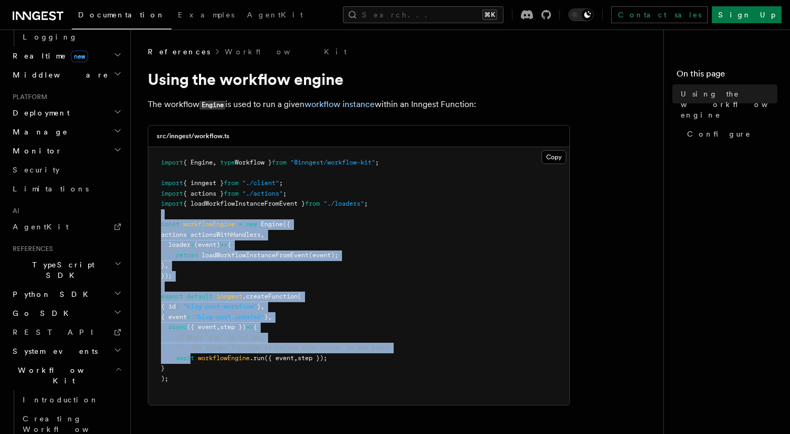
drag, startPoint x: 190, startPoint y: 357, endPoint x: 162, endPoint y: 206, distance: 152.8
click at [162, 206] on code "import { Engine , type Workflow } from "@inngest/workflow-kit" ; import { innge…" at bounding box center [275, 271] width 229 height 224
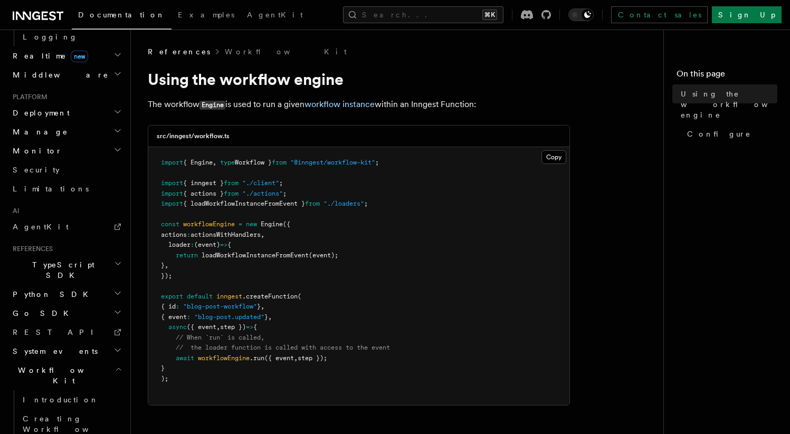
click at [165, 198] on pre "import { Engine , type Workflow } from "@inngest/workflow-kit" ; import { innge…" at bounding box center [358, 276] width 421 height 258
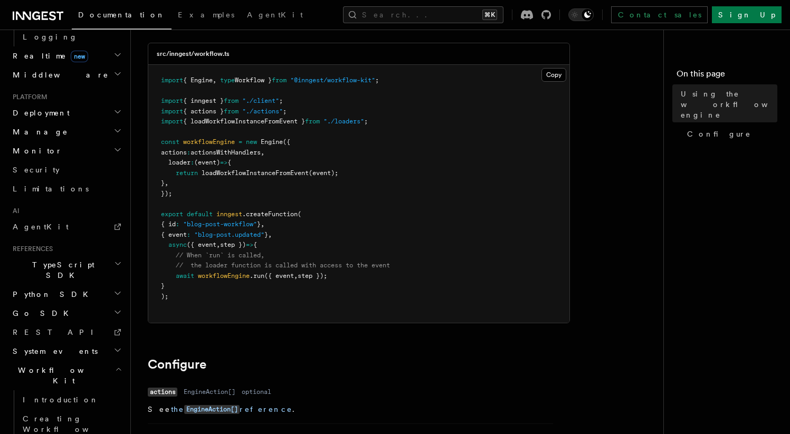
scroll to position [61, 0]
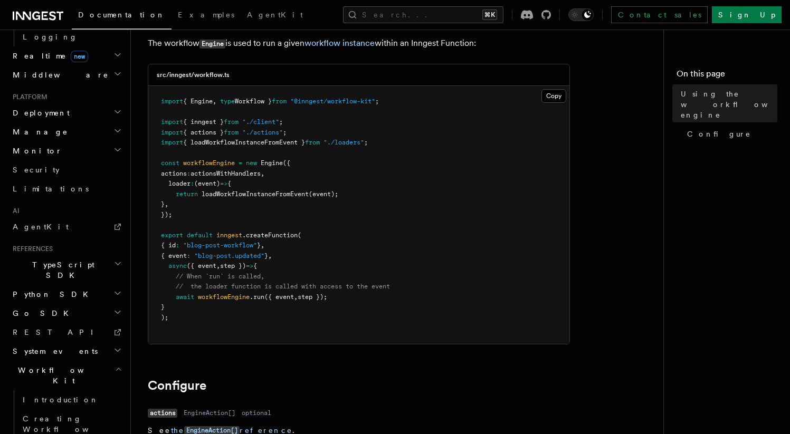
click at [196, 251] on pre "import { Engine , type Workflow } from "@inngest/workflow-kit" ; import { innge…" at bounding box center [358, 215] width 421 height 258
click at [198, 219] on pre "import { Engine , type Workflow } from "@inngest/workflow-kit" ; import { innge…" at bounding box center [358, 215] width 421 height 258
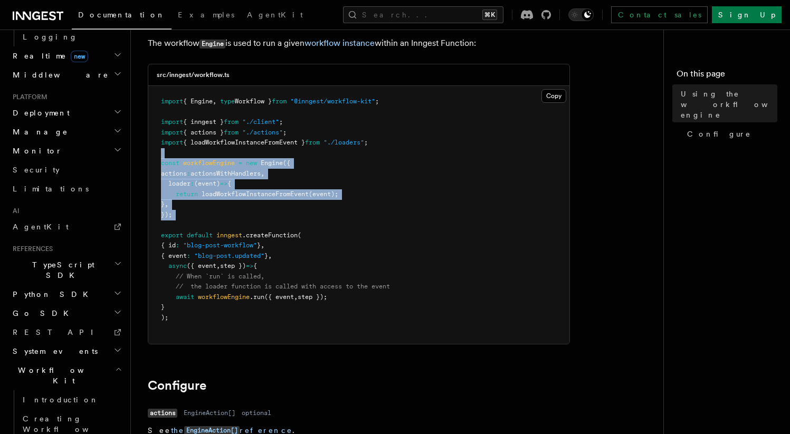
drag, startPoint x: 228, startPoint y: 228, endPoint x: 133, endPoint y: 158, distance: 118.5
click at [133, 158] on div "References Workflow Kit Using the workflow engine The workflow Engine is used t…" at bounding box center [418, 360] width 574 height 842
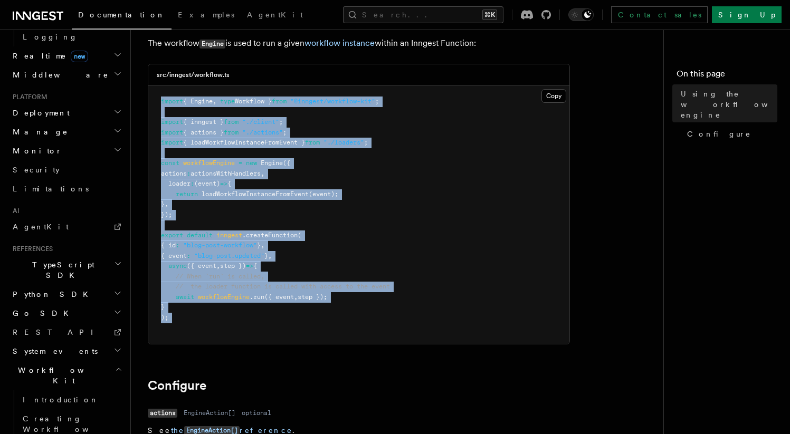
copy code "import { Engine , type Workflow } from "@inngest/workflow-kit" ; import { innge…"
drag, startPoint x: 206, startPoint y: 324, endPoint x: 148, endPoint y: 97, distance: 235.0
click at [148, 97] on pre "import { Engine , type Workflow } from "@inngest/workflow-kit" ; import { innge…" at bounding box center [358, 215] width 421 height 258
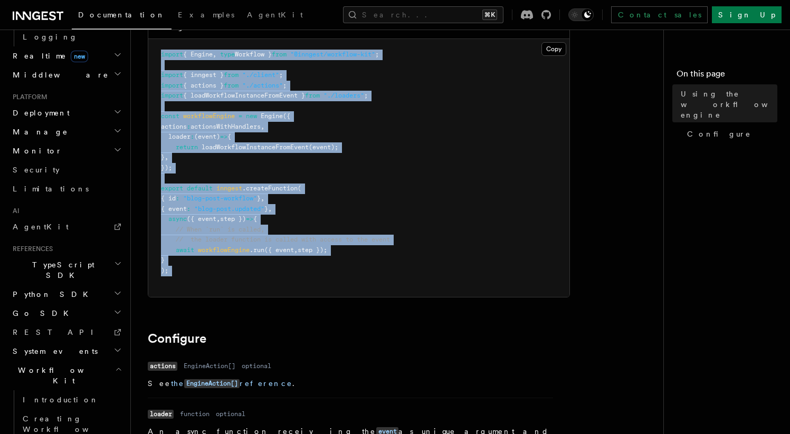
click at [214, 284] on pre "import { Engine , type Workflow } from "@inngest/workflow-kit" ; import { innge…" at bounding box center [358, 168] width 421 height 258
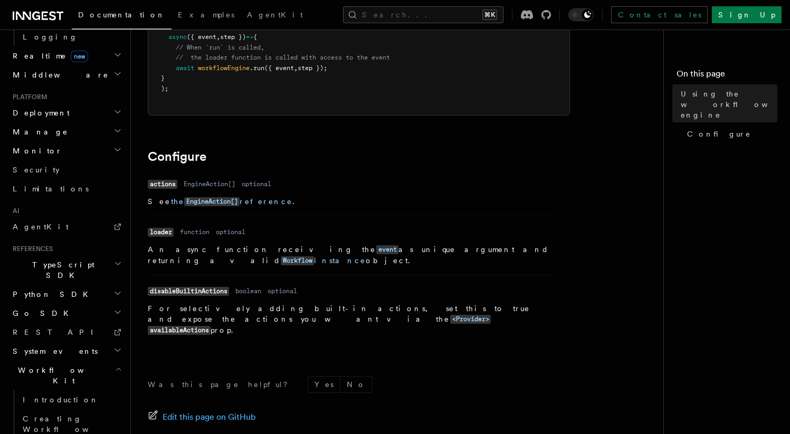
scroll to position [387, 0]
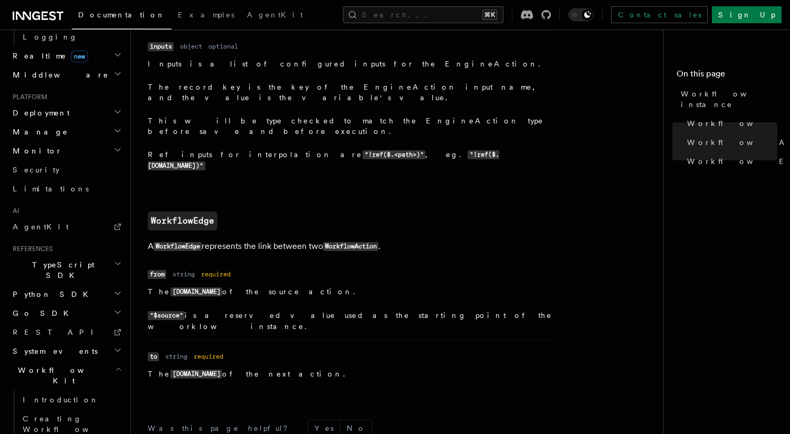
scroll to position [1200, 0]
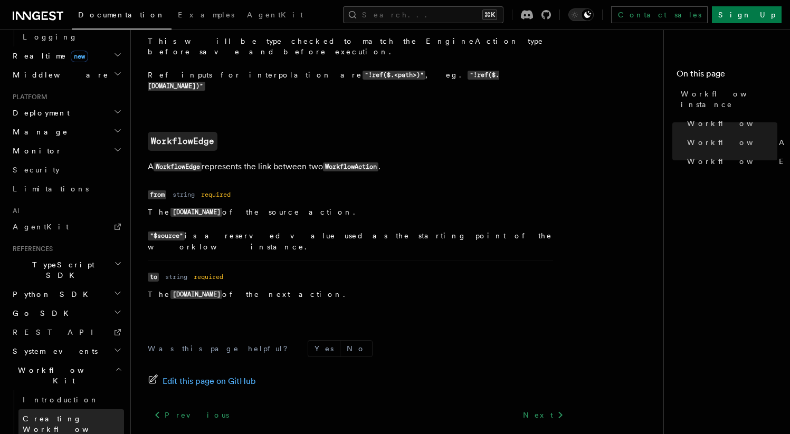
click at [67, 409] on link "Creating Workflow Actions" at bounding box center [70, 429] width 105 height 40
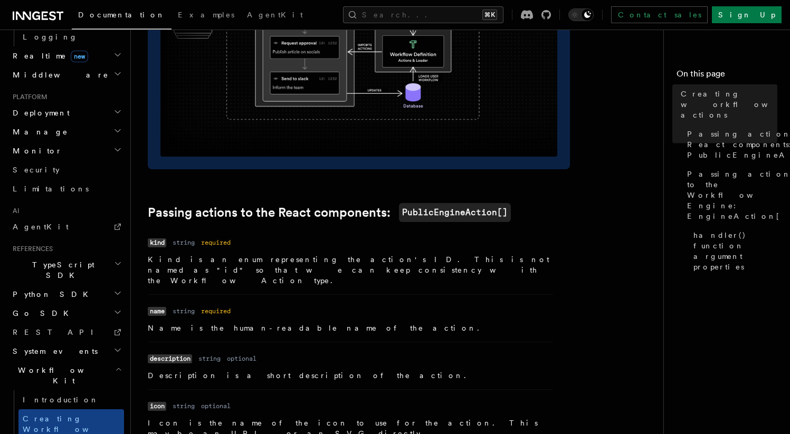
scroll to position [566, 0]
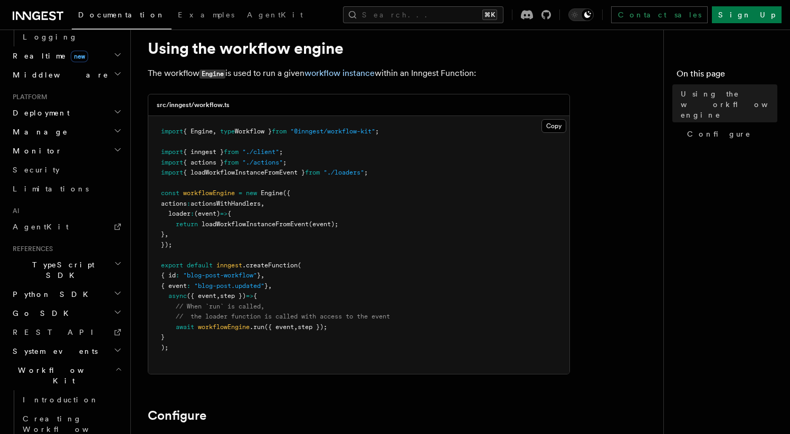
scroll to position [33, 0]
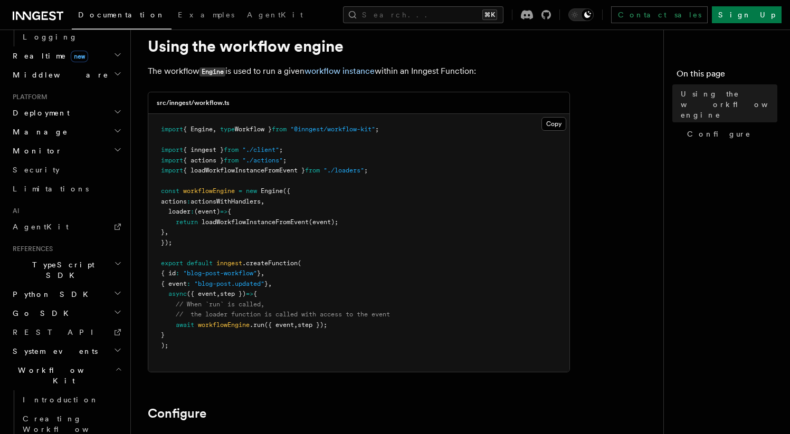
click at [228, 218] on pre "import { Engine , type Workflow } from "@inngest/workflow-kit" ; import { innge…" at bounding box center [358, 243] width 421 height 258
click at [239, 225] on span "loadWorkflowInstanceFromEvent" at bounding box center [254, 221] width 107 height 7
click at [241, 225] on span "loadWorkflowInstanceFromEvent" at bounding box center [254, 221] width 107 height 7
click at [239, 217] on pre "import { Engine , type Workflow } from "@inngest/workflow-kit" ; import { innge…" at bounding box center [358, 243] width 421 height 258
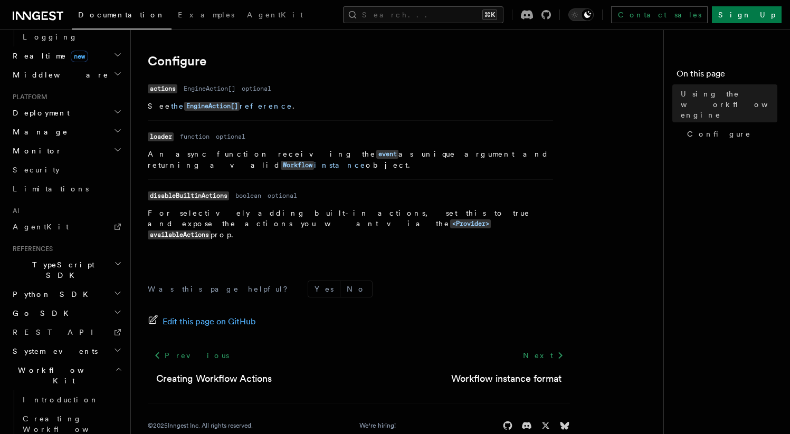
scroll to position [387, 0]
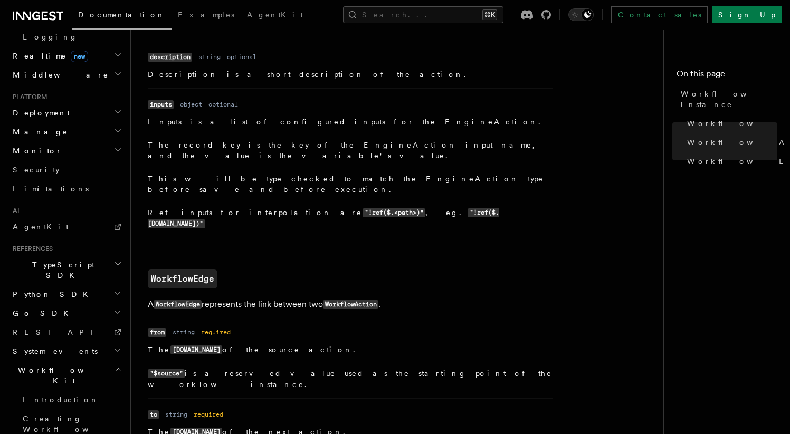
scroll to position [1200, 0]
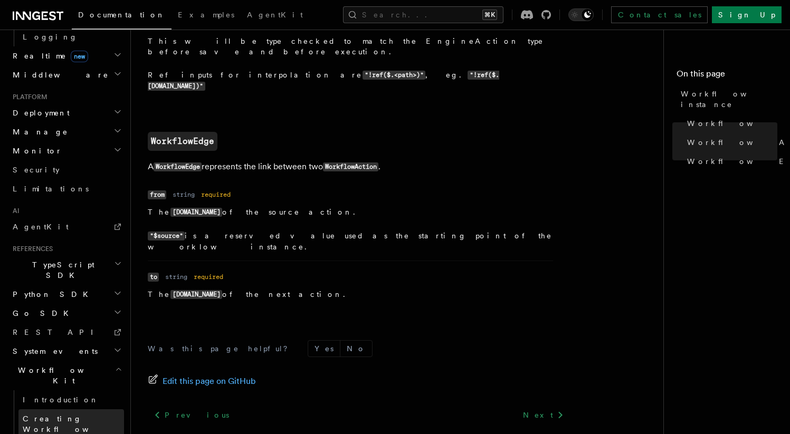
click at [80, 409] on link "Creating Workflow Actions" at bounding box center [70, 429] width 105 height 40
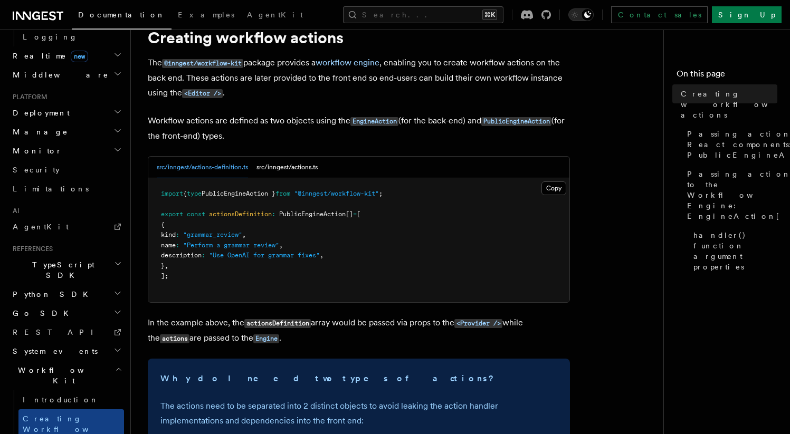
scroll to position [64, 0]
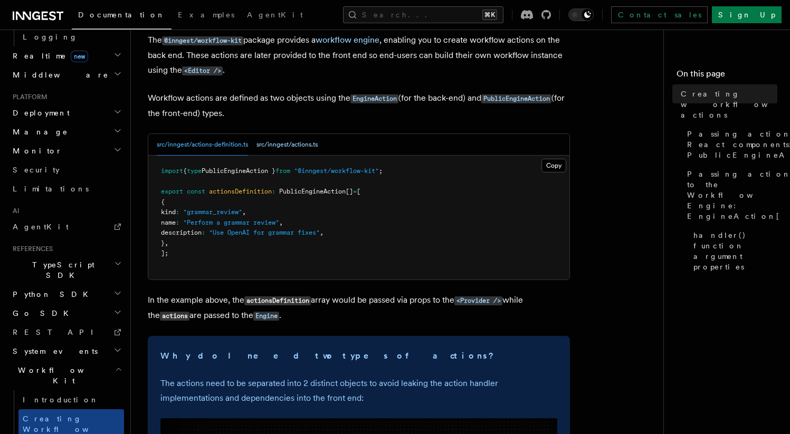
click at [273, 139] on button "src/inngest/actions.ts" at bounding box center [286, 145] width 61 height 22
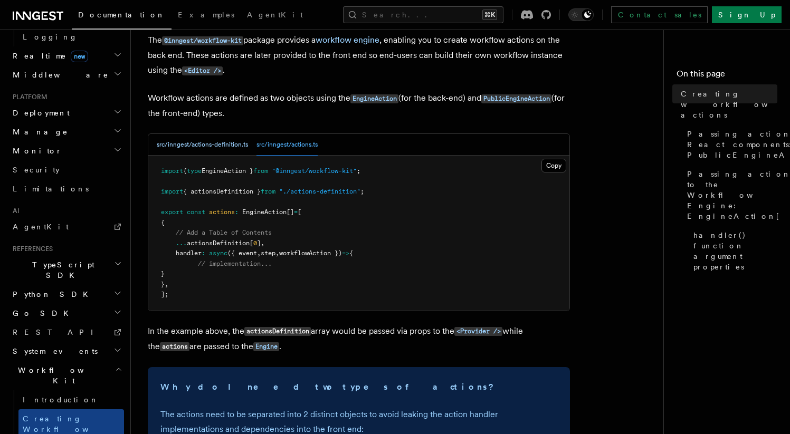
click at [226, 144] on button "src/inngest/actions-definition.ts" at bounding box center [202, 145] width 91 height 22
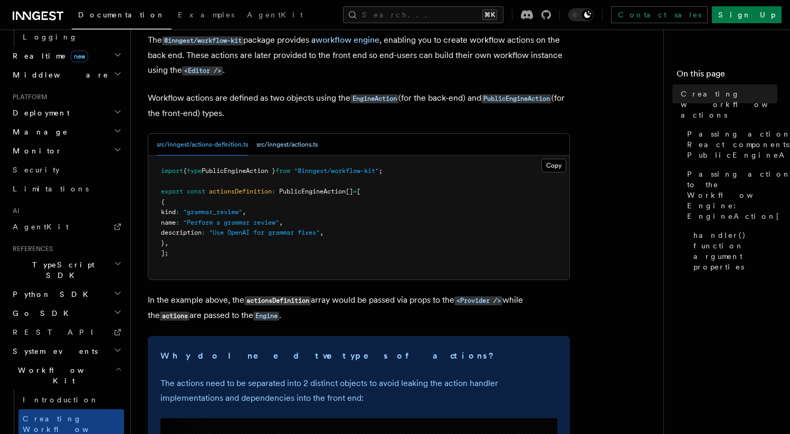
click at [273, 143] on button "src/inngest/actions.ts" at bounding box center [286, 145] width 61 height 22
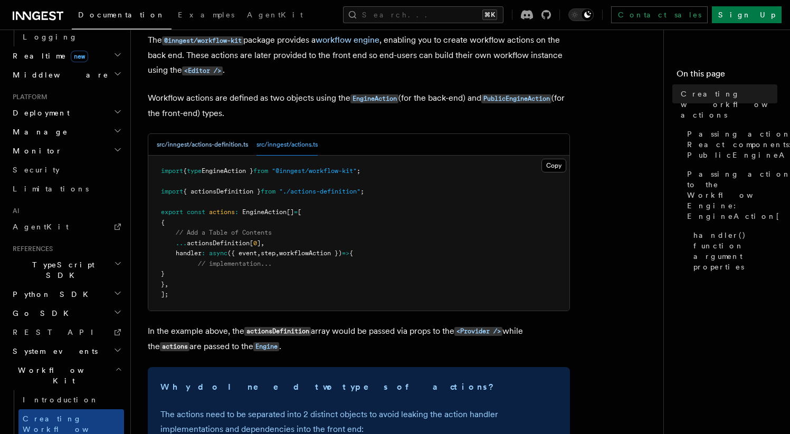
click at [233, 146] on button "src/inngest/actions-definition.ts" at bounding box center [202, 145] width 91 height 22
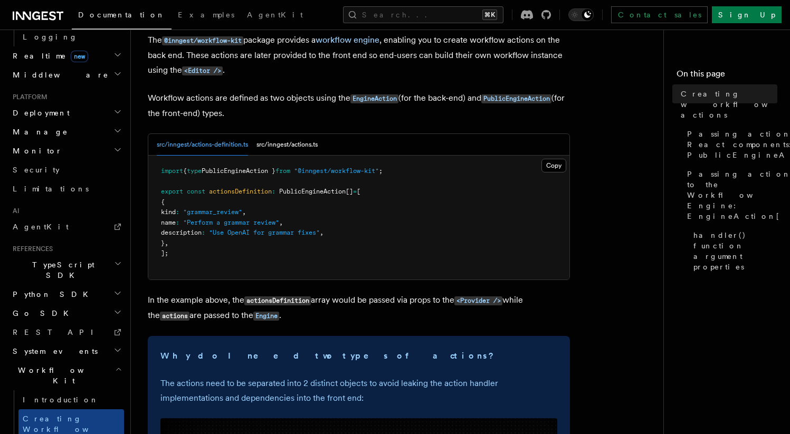
click at [323, 153] on div "src/inngest/actions-definition.ts src/inngest/actions.ts" at bounding box center [358, 145] width 421 height 22
click at [307, 145] on button "src/inngest/actions.ts" at bounding box center [286, 145] width 61 height 22
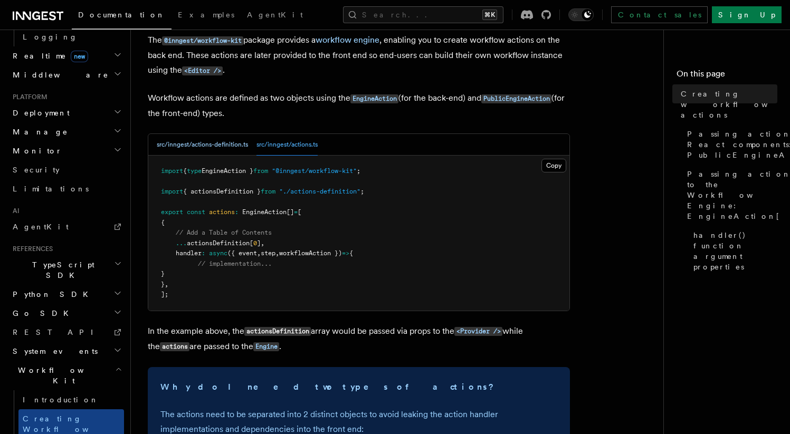
click at [226, 147] on button "src/inngest/actions-definition.ts" at bounding box center [202, 145] width 91 height 22
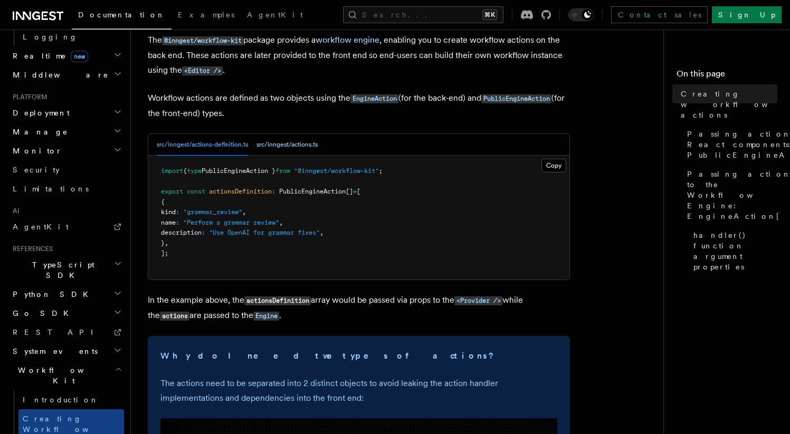
click at [284, 148] on button "src/inngest/actions.ts" at bounding box center [286, 145] width 61 height 22
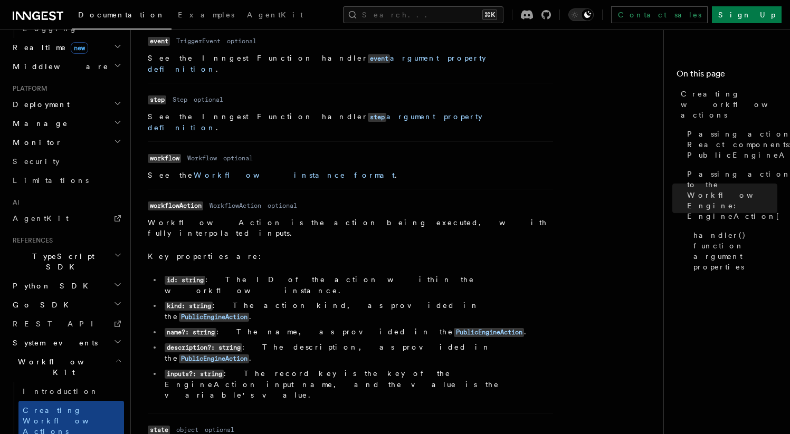
scroll to position [526, 0]
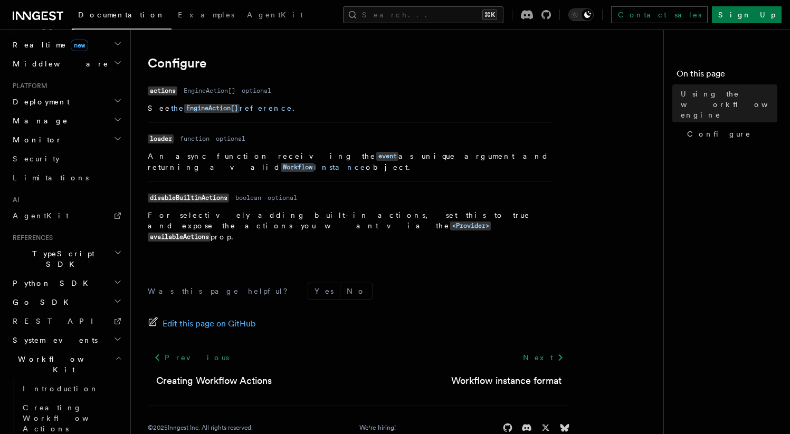
scroll to position [387, 0]
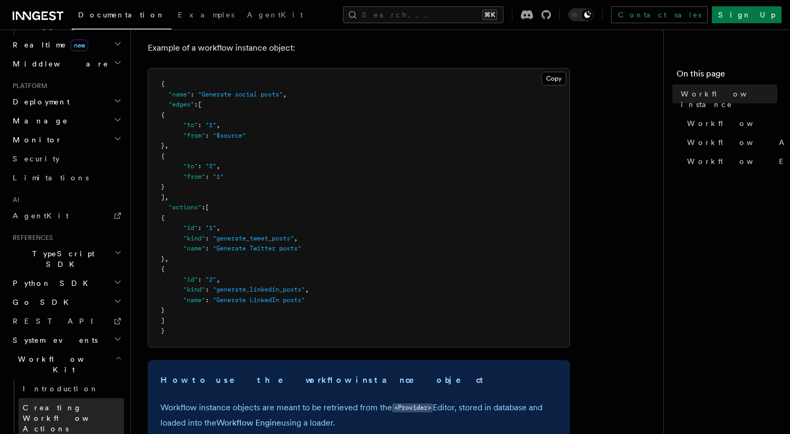
scroll to position [162, 0]
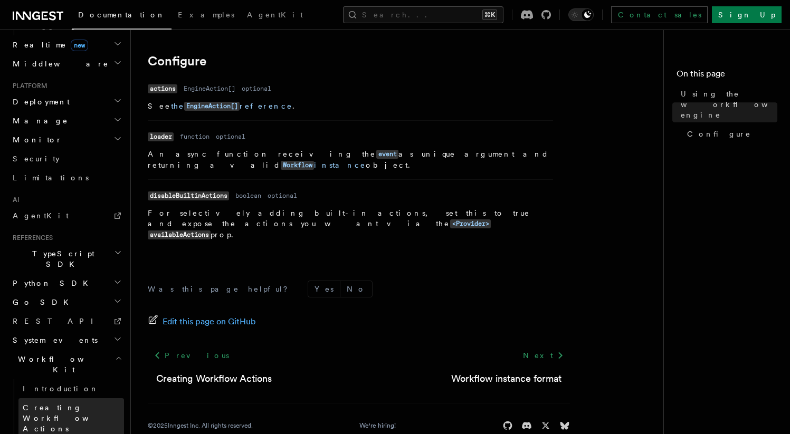
scroll to position [385, 0]
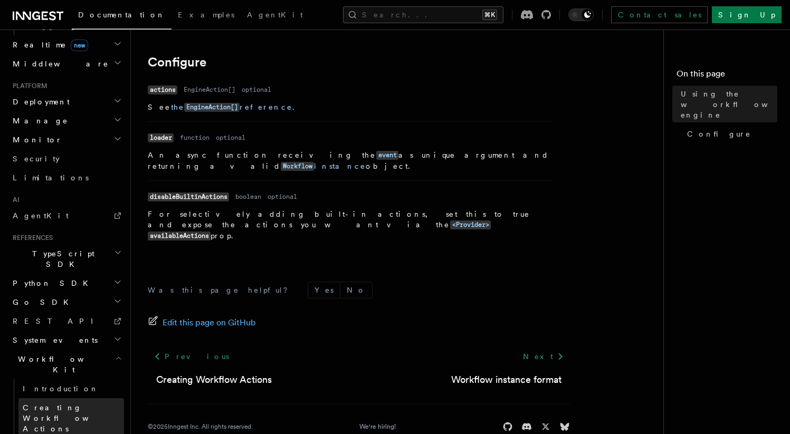
click at [70, 398] on link "Creating Workflow Actions" at bounding box center [70, 418] width 105 height 40
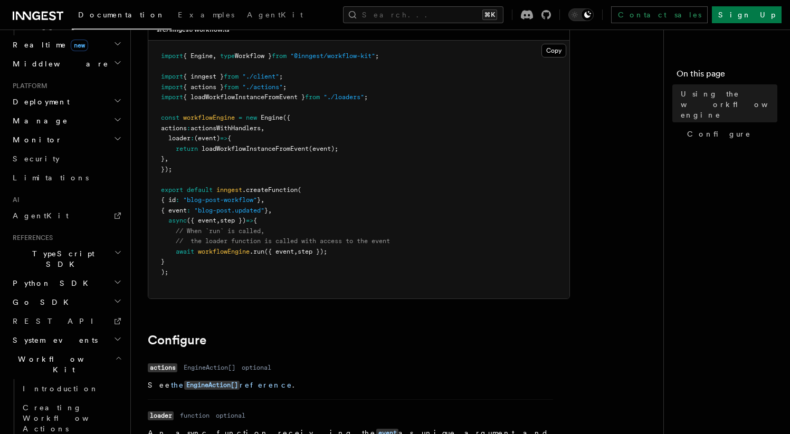
scroll to position [98, 0]
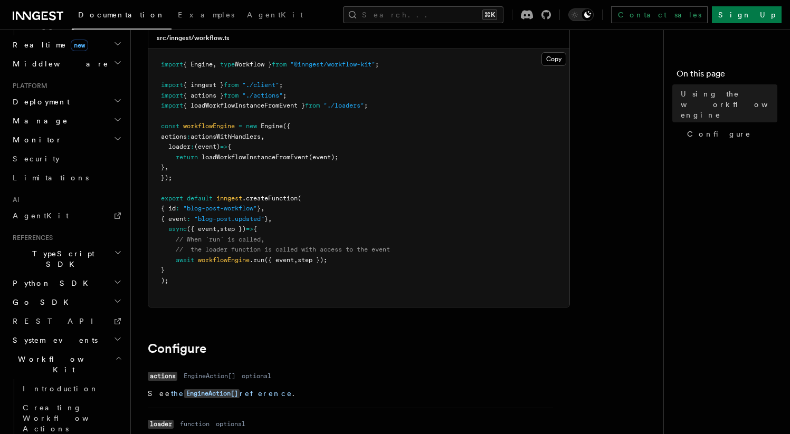
click at [228, 160] on span "loadWorkflowInstanceFromEvent" at bounding box center [254, 156] width 107 height 7
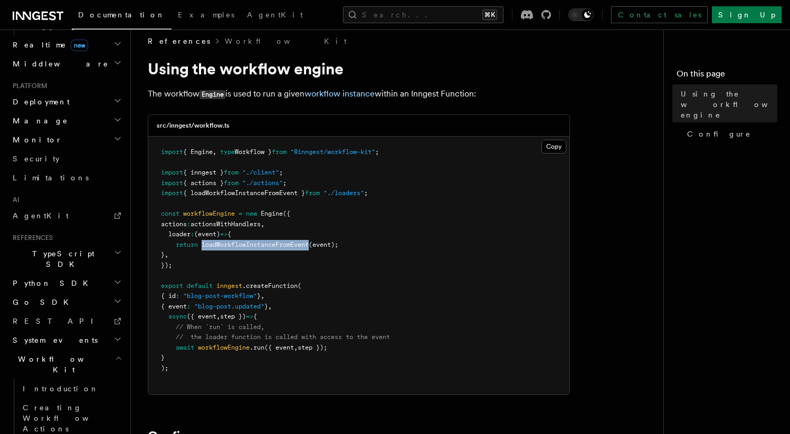
scroll to position [8, 0]
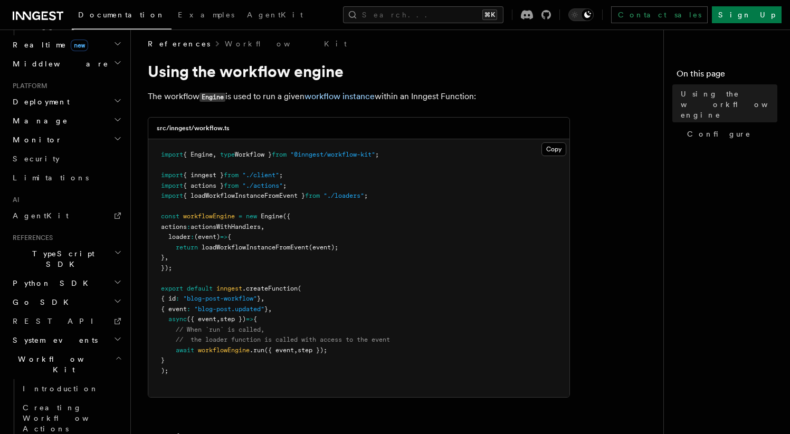
click at [224, 185] on span "{ actions }" at bounding box center [203, 185] width 41 height 7
click at [228, 197] on span "{ loadWorkflowInstanceFromEvent }" at bounding box center [244, 195] width 122 height 7
click at [227, 197] on span "{ loadWorkflowInstanceFromEvent }" at bounding box center [244, 195] width 122 height 7
click at [348, 198] on span ""./loaders"" at bounding box center [343, 195] width 41 height 7
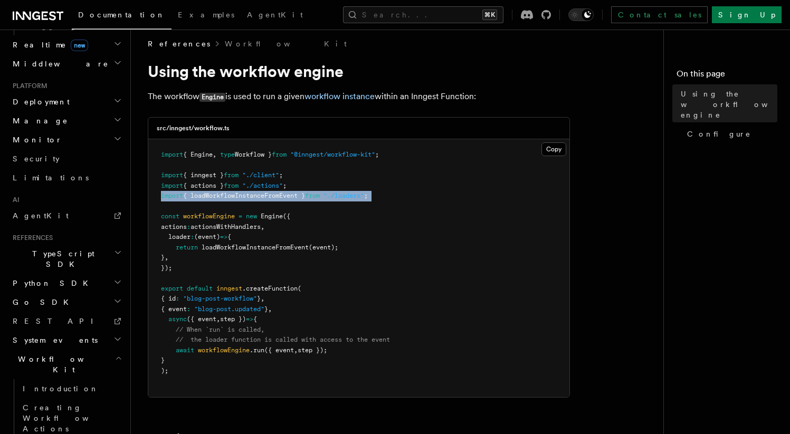
click at [348, 198] on span ""./loaders"" at bounding box center [343, 195] width 41 height 7
click at [274, 200] on pre "import { Engine , type Workflow } from "@inngest/workflow-kit" ; import { innge…" at bounding box center [358, 268] width 421 height 258
click at [274, 198] on span "{ loadWorkflowInstanceFromEvent }" at bounding box center [244, 195] width 122 height 7
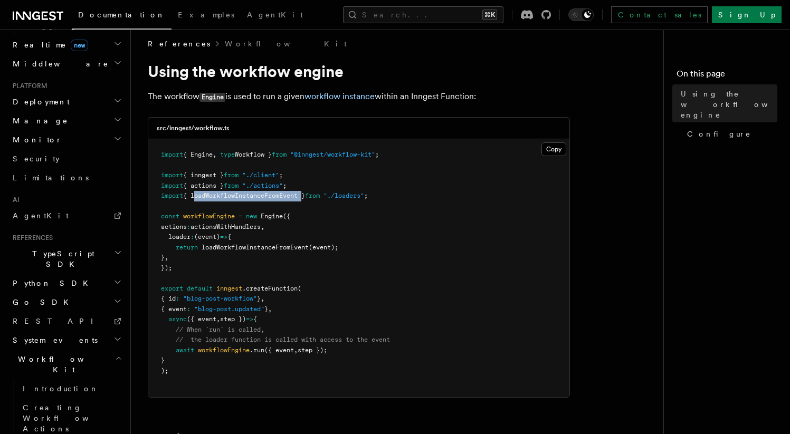
click at [274, 198] on span "{ loadWorkflowInstanceFromEvent }" at bounding box center [244, 195] width 122 height 7
click at [290, 201] on pre "import { Engine , type Workflow } from "@inngest/workflow-kit" ; import { innge…" at bounding box center [358, 268] width 421 height 258
click at [291, 198] on span "{ loadWorkflowInstanceFromEvent }" at bounding box center [244, 195] width 122 height 7
click at [354, 193] on span ""./loaders"" at bounding box center [343, 195] width 41 height 7
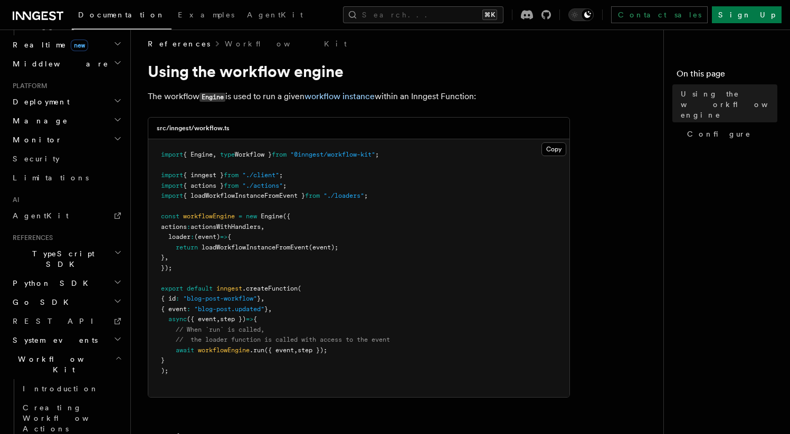
click at [354, 193] on span ""./loaders"" at bounding box center [343, 195] width 41 height 7
click at [268, 198] on span "{ loadWorkflowInstanceFromEvent }" at bounding box center [244, 195] width 122 height 7
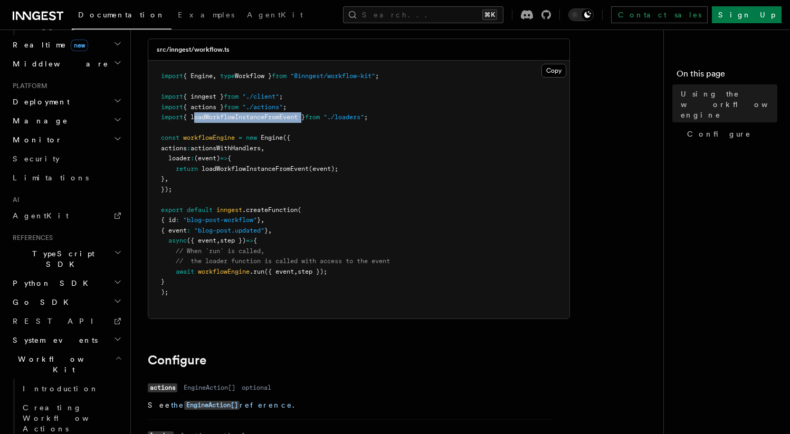
scroll to position [66, 0]
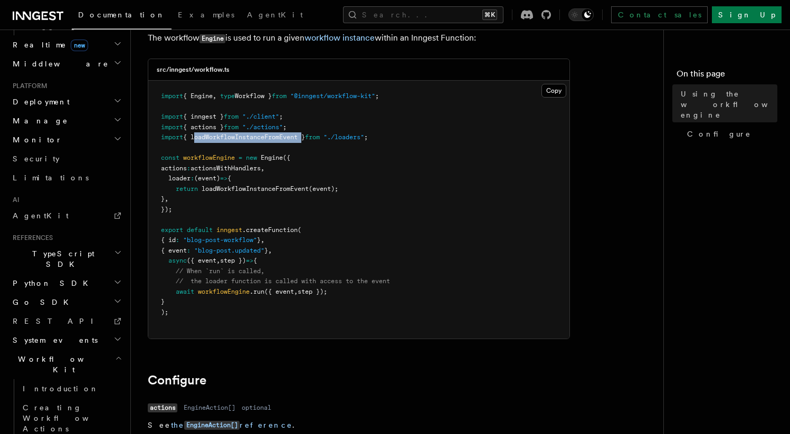
copy span "loadWorkflowInstanceFromEvent"
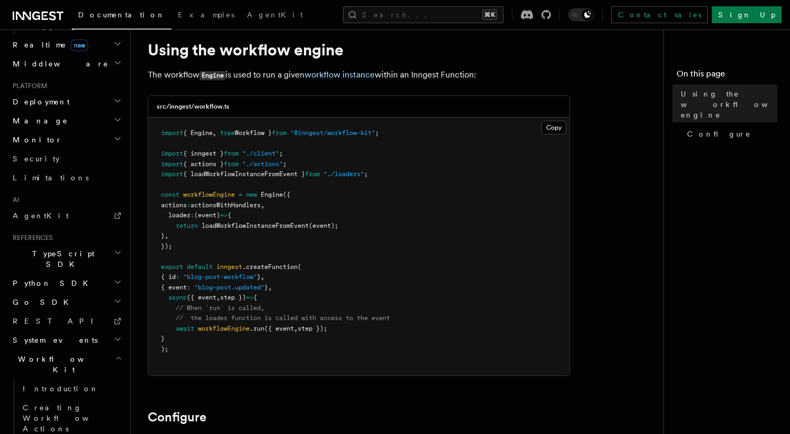
scroll to position [23, 0]
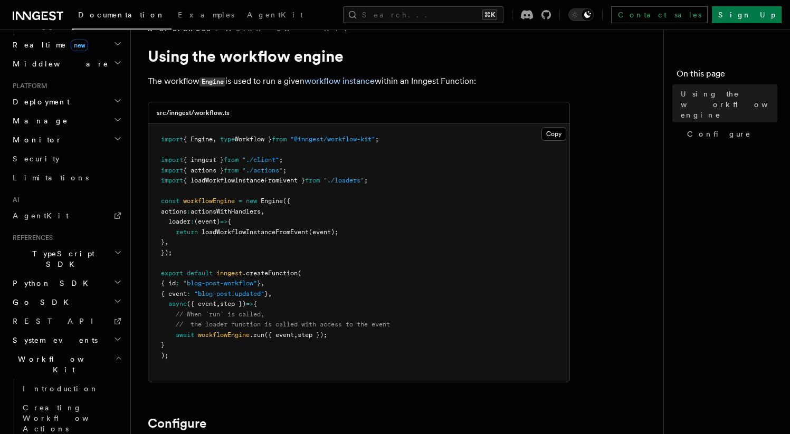
click at [227, 233] on span "loadWorkflowInstanceFromEvent" at bounding box center [254, 231] width 107 height 7
click at [229, 236] on pre "import { Engine , type Workflow } from "@inngest/workflow-kit" ; import { innge…" at bounding box center [358, 253] width 421 height 258
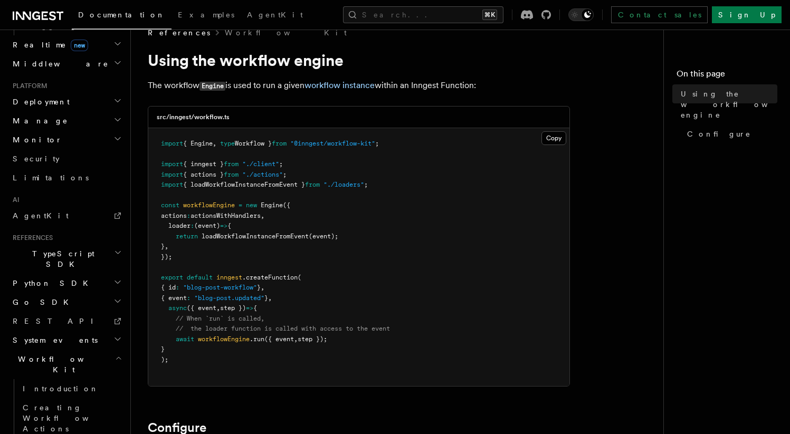
scroll to position [20, 0]
click at [257, 283] on span ""blog-post-workflow"" at bounding box center [220, 286] width 74 height 7
click at [260, 283] on pre "import { Engine , type Workflow } from "@inngest/workflow-kit" ; import { innge…" at bounding box center [358, 256] width 421 height 258
click at [272, 272] on pre "import { Engine , type Workflow } from "@inngest/workflow-kit" ; import { innge…" at bounding box center [358, 256] width 421 height 258
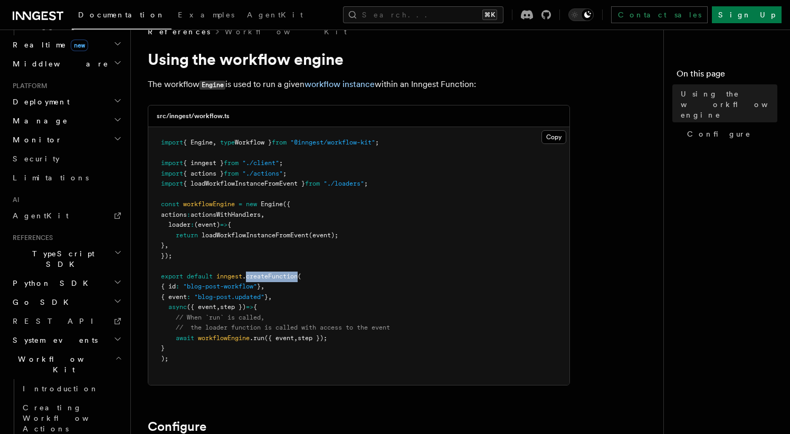
click at [272, 272] on pre "import { Engine , type Workflow } from "@inngest/workflow-kit" ; import { innge…" at bounding box center [358, 256] width 421 height 258
click at [271, 291] on pre "import { Engine , type Workflow } from "@inngest/workflow-kit" ; import { innge…" at bounding box center [358, 256] width 421 height 258
click at [272, 281] on pre "import { Engine , type Workflow } from "@inngest/workflow-kit" ; import { innge…" at bounding box center [358, 256] width 421 height 258
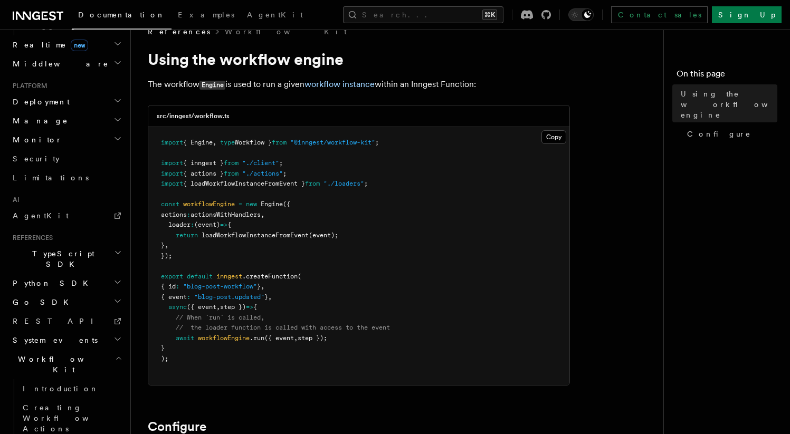
click at [238, 311] on pre "import { Engine , type Workflow } from "@inngest/workflow-kit" ; import { innge…" at bounding box center [358, 256] width 421 height 258
click at [239, 311] on span "step })" at bounding box center [233, 306] width 26 height 7
click at [245, 338] on span "workflowEngine" at bounding box center [224, 337] width 52 height 7
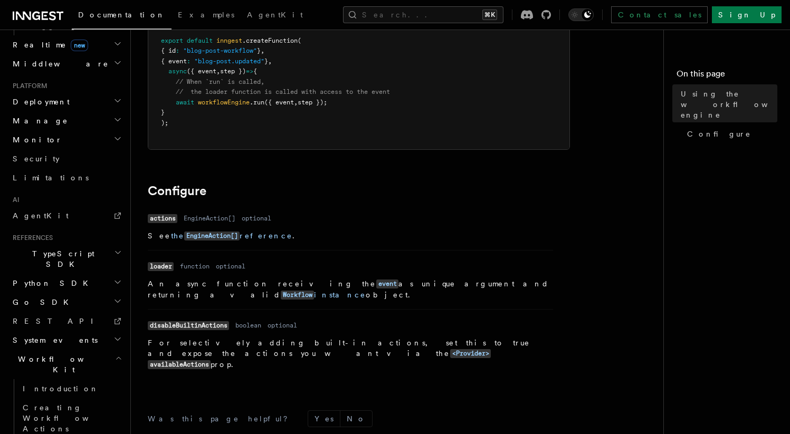
scroll to position [0, 0]
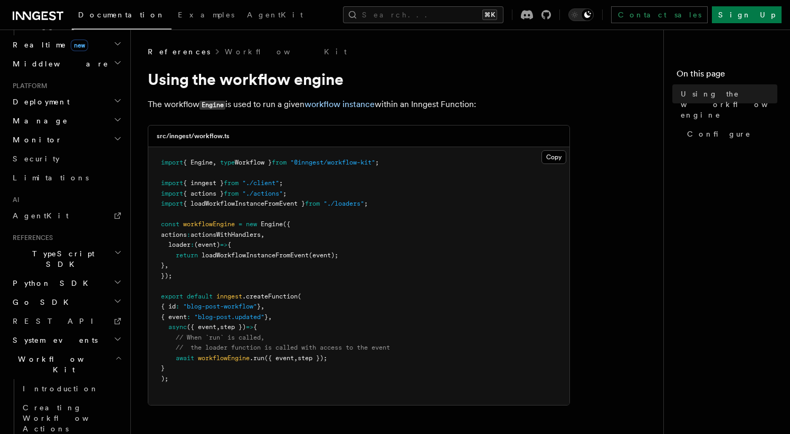
click at [281, 244] on pre "import { Engine , type Workflow } from "@inngest/workflow-kit" ; import { innge…" at bounding box center [358, 276] width 421 height 258
click at [261, 235] on span "actionsWithHandlers" at bounding box center [225, 234] width 70 height 7
copy span "actionsWithHandlers"
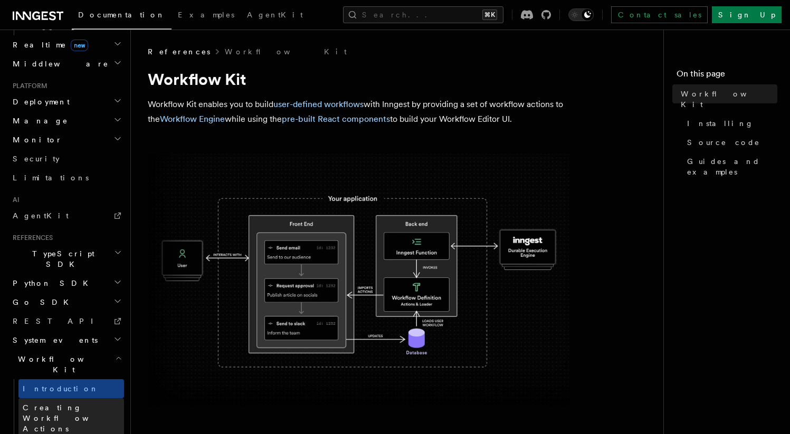
click at [59, 404] on span "Creating Workflow Actions" at bounding box center [69, 419] width 92 height 30
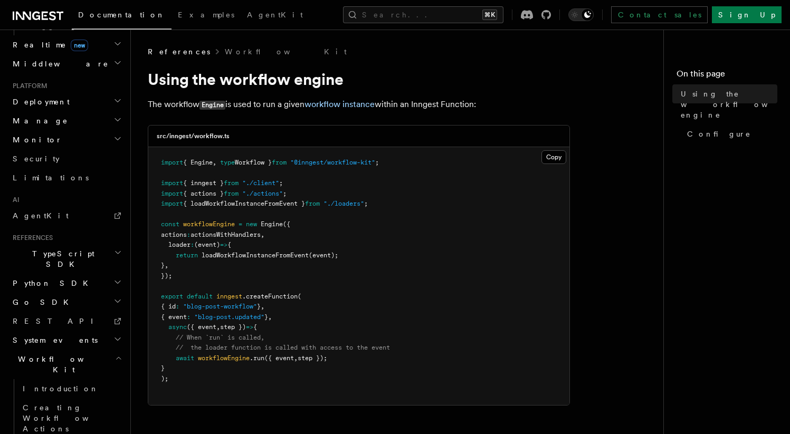
click at [205, 248] on span "(event)" at bounding box center [207, 244] width 26 height 7
click at [206, 262] on pre "import { Engine , type Workflow } from "@inngest/workflow-kit" ; import { innge…" at bounding box center [358, 276] width 421 height 258
click at [220, 260] on pre "import { Engine , type Workflow } from "@inngest/workflow-kit" ; import { innge…" at bounding box center [358, 276] width 421 height 258
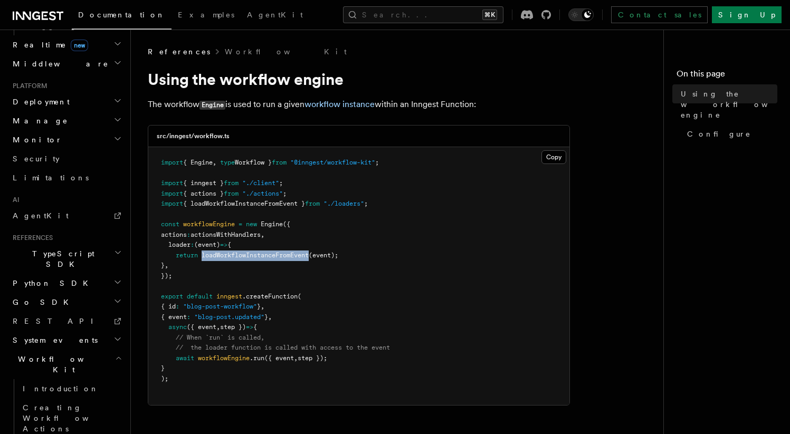
click at [220, 260] on pre "import { Engine , type Workflow } from "@inngest/workflow-kit" ; import { innge…" at bounding box center [358, 276] width 421 height 258
click at [220, 327] on span "," at bounding box center [218, 326] width 4 height 7
click at [222, 318] on span ""blog-post.updated"" at bounding box center [229, 316] width 70 height 7
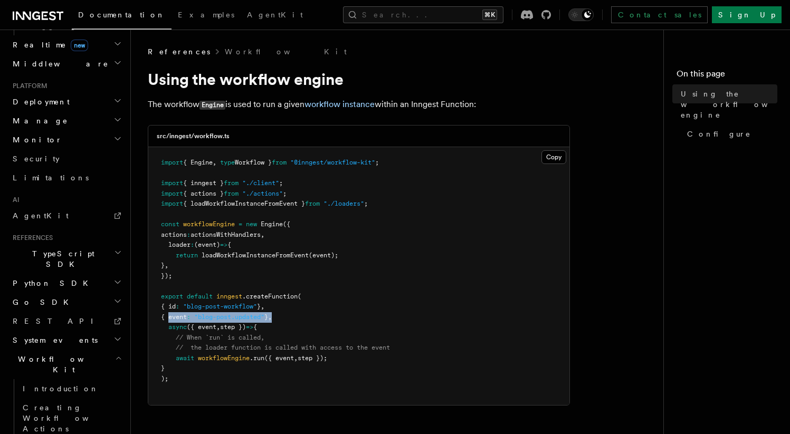
drag, startPoint x: 311, startPoint y: 316, endPoint x: 169, endPoint y: 316, distance: 141.4
click at [169, 316] on pre "import { Engine , type Workflow } from "@inngest/workflow-kit" ; import { innge…" at bounding box center [358, 276] width 421 height 258
copy span "{ event : "blog-post.updated" } ,"
